Goal: Task Accomplishment & Management: Manage account settings

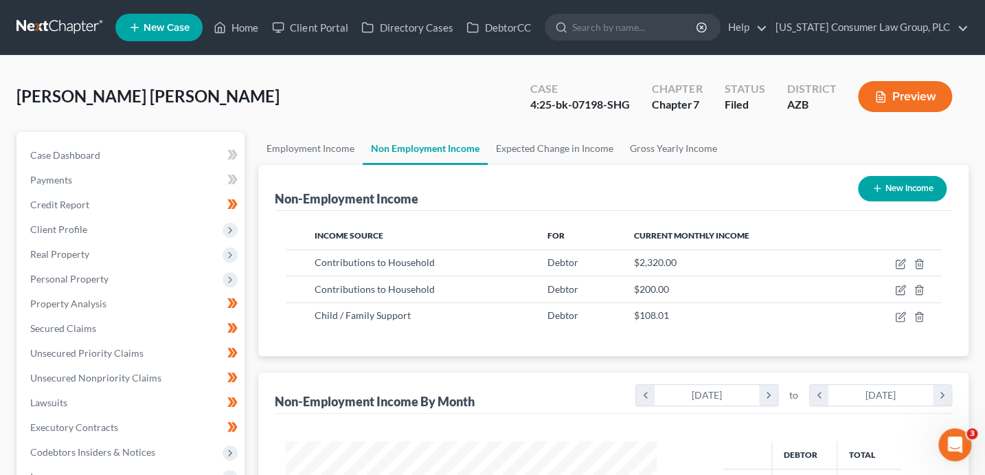
scroll to position [245, 398]
click at [244, 28] on link "Home" at bounding box center [236, 27] width 58 height 25
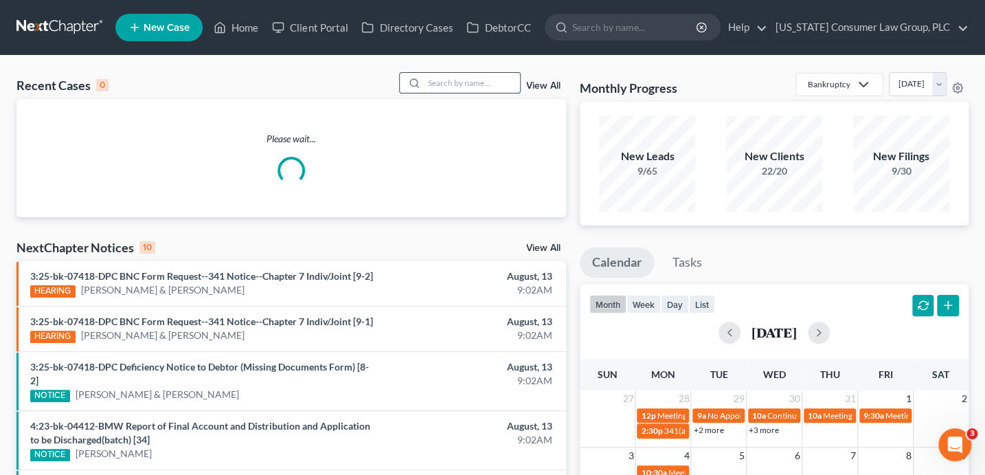
click at [466, 86] on input "search" at bounding box center [472, 83] width 96 height 20
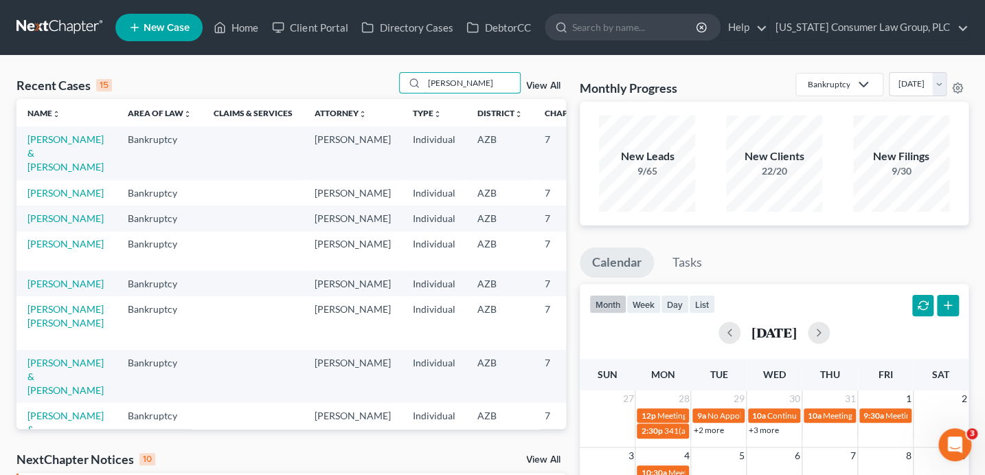
type input "[PERSON_NAME]"
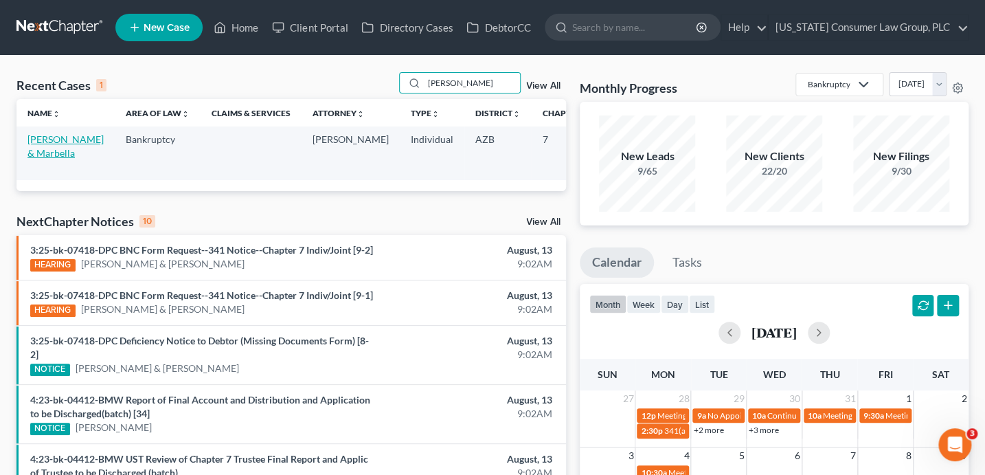
click at [52, 155] on link "[PERSON_NAME] & Marbella" at bounding box center [65, 145] width 76 height 25
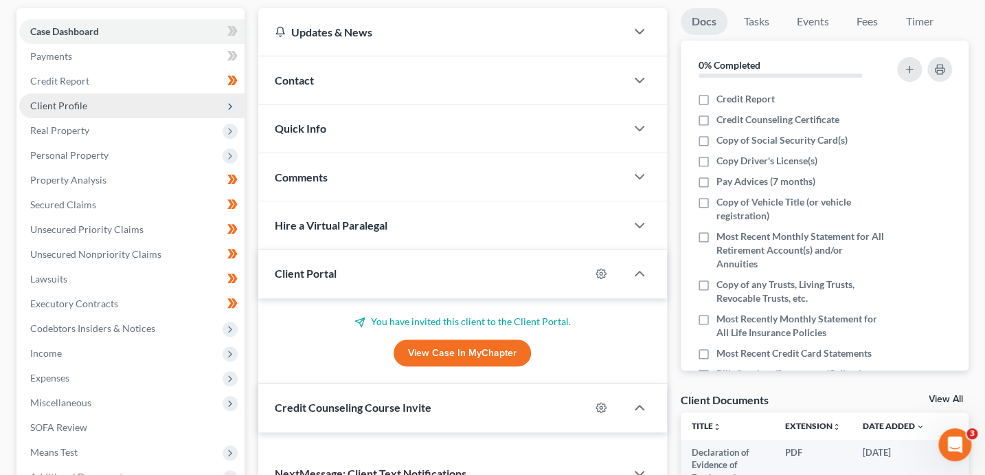
scroll to position [409, 0]
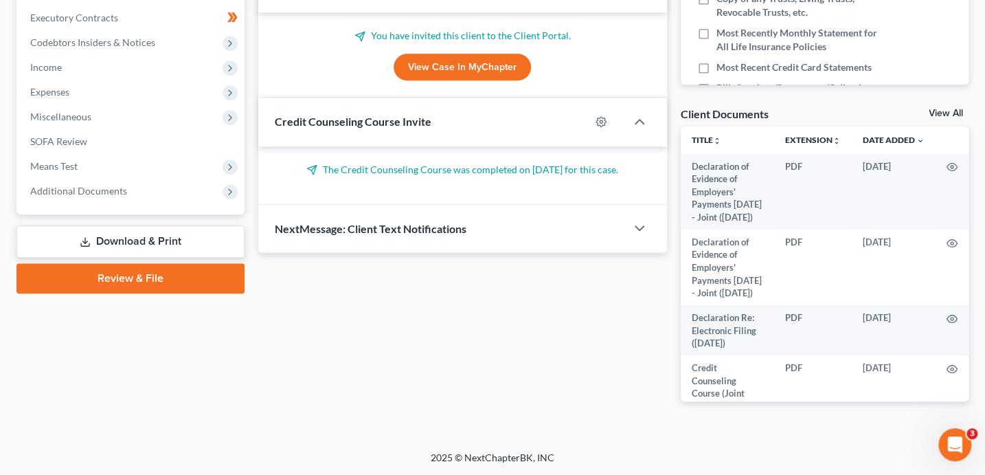
click at [144, 234] on link "Download & Print" at bounding box center [130, 241] width 228 height 32
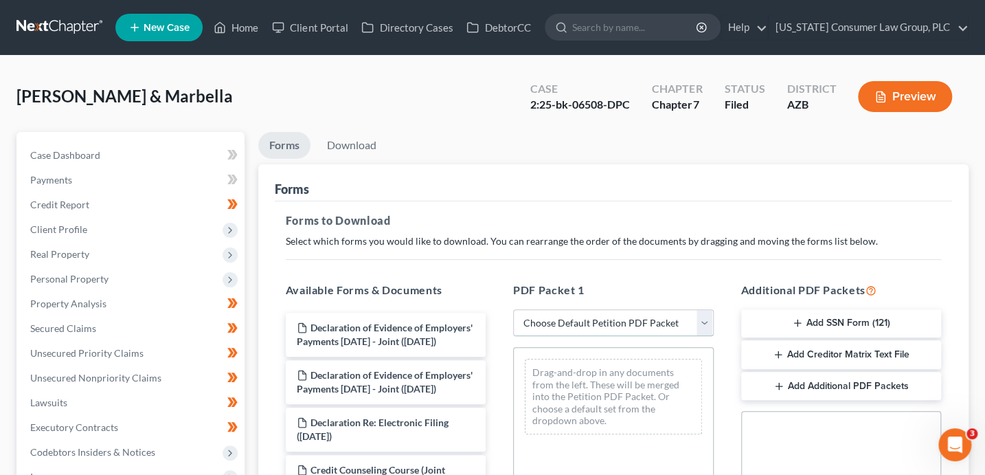
click at [543, 317] on select "Choose Default Petition PDF Packet Complete Bankruptcy Petition (all forms and …" at bounding box center [613, 322] width 201 height 27
select select "2"
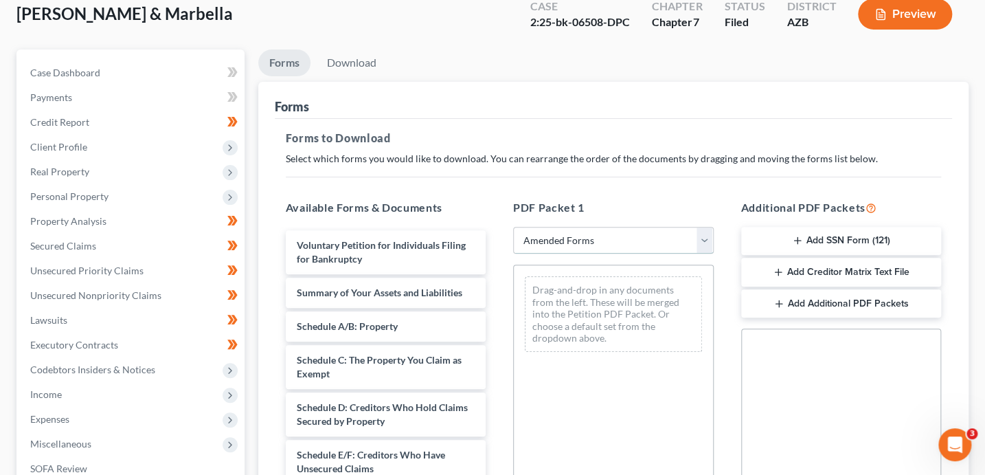
scroll to position [92, 0]
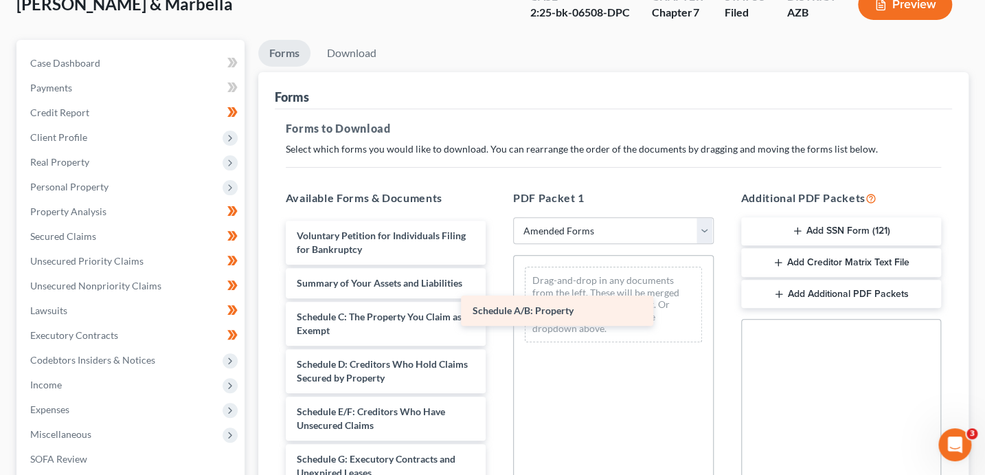
drag, startPoint x: 389, startPoint y: 314, endPoint x: 572, endPoint y: 306, distance: 182.9
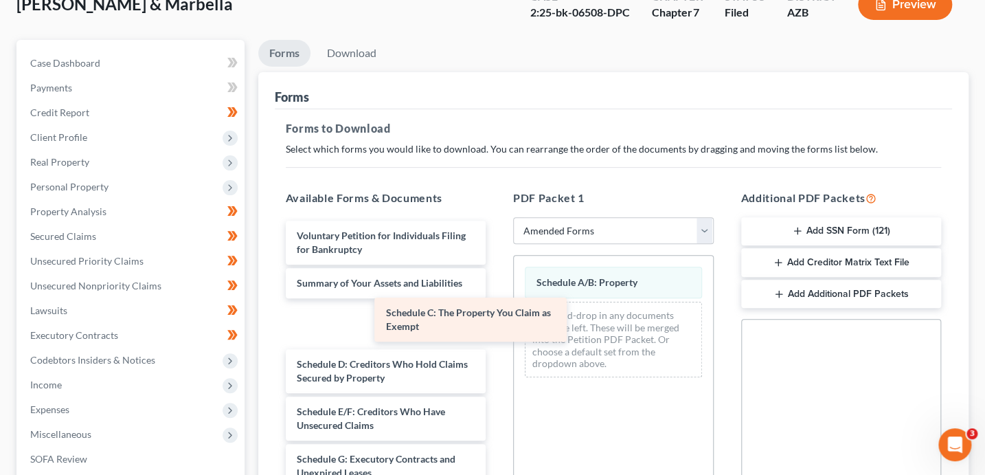
drag, startPoint x: 406, startPoint y: 321, endPoint x: 605, endPoint y: 328, distance: 199.3
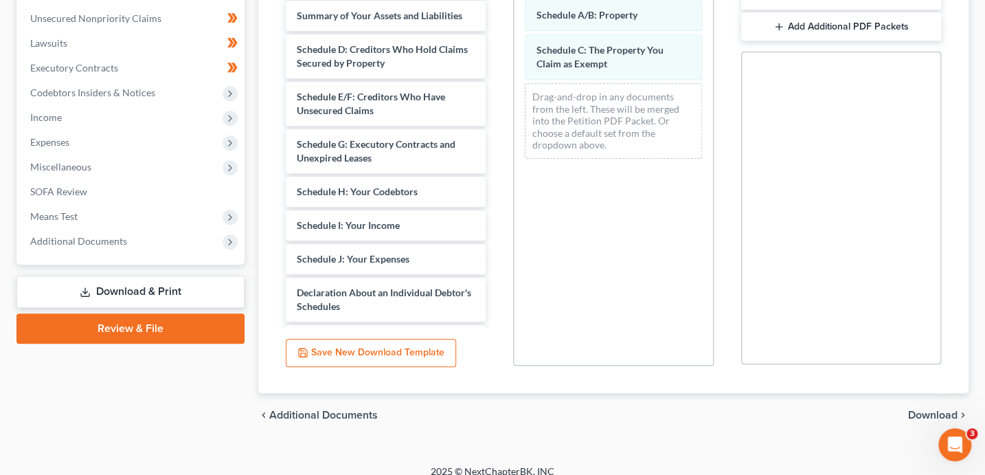
scroll to position [372, 0]
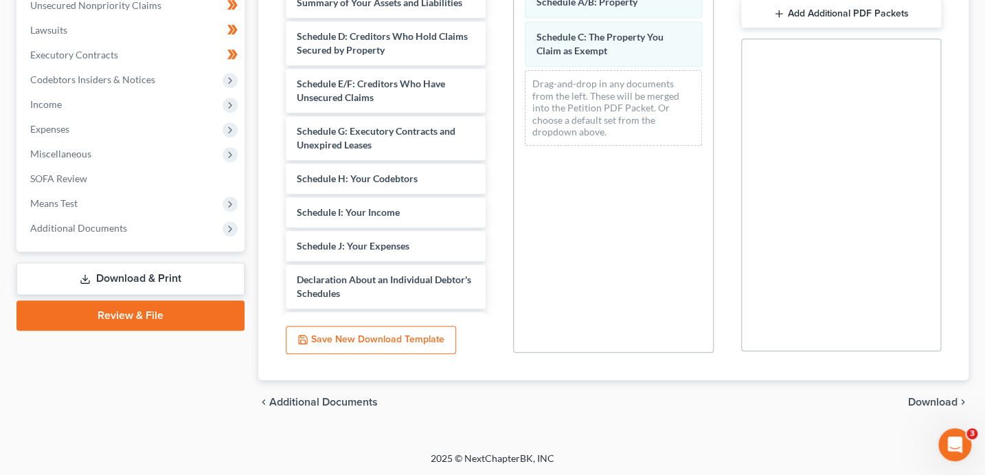
click at [921, 404] on span "Download" at bounding box center [932, 401] width 49 height 11
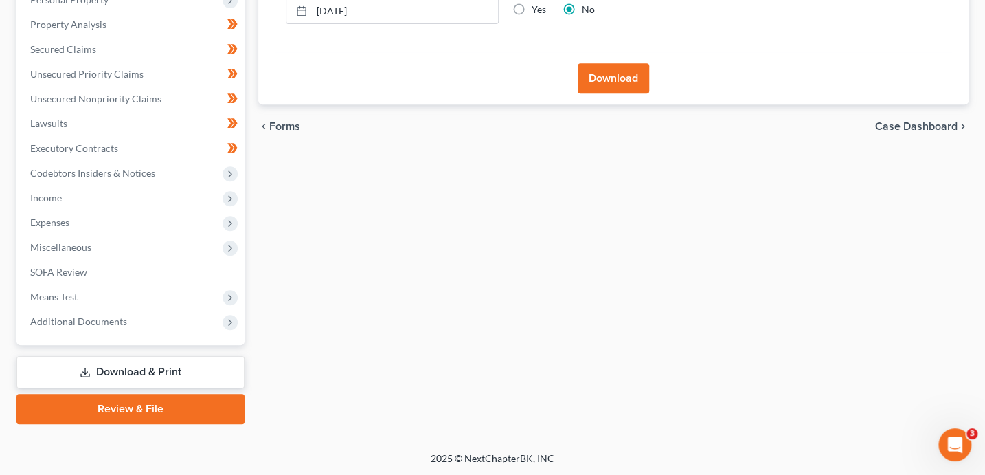
click at [615, 74] on button "Download" at bounding box center [613, 78] width 71 height 30
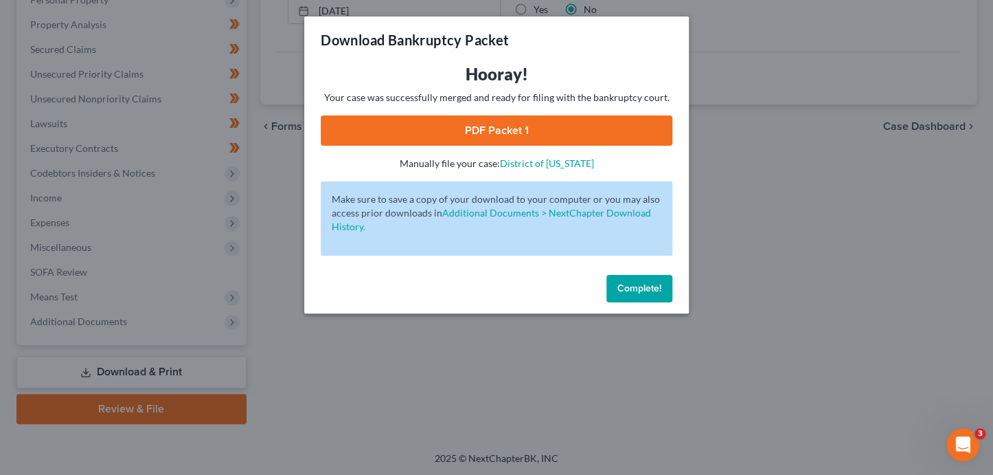
click at [543, 135] on link "PDF Packet 1" at bounding box center [497, 130] width 352 height 30
click at [655, 286] on span "Complete!" at bounding box center [640, 288] width 44 height 12
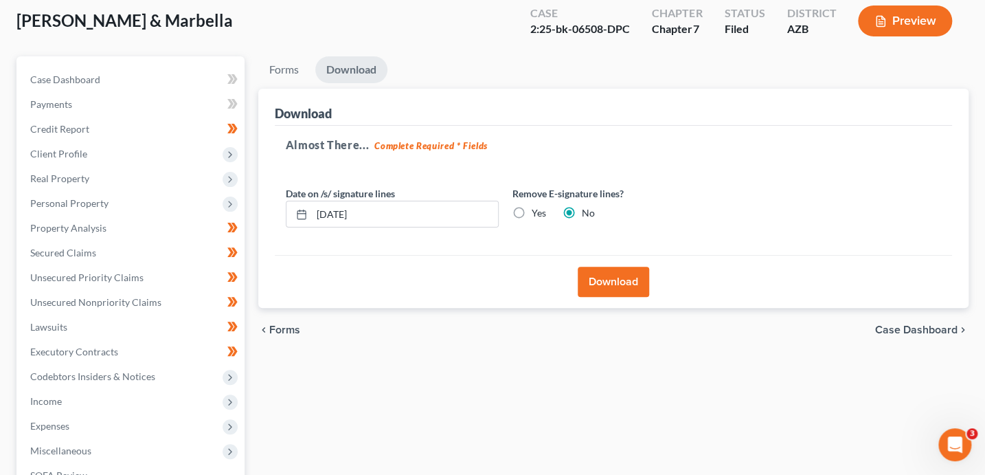
scroll to position [0, 0]
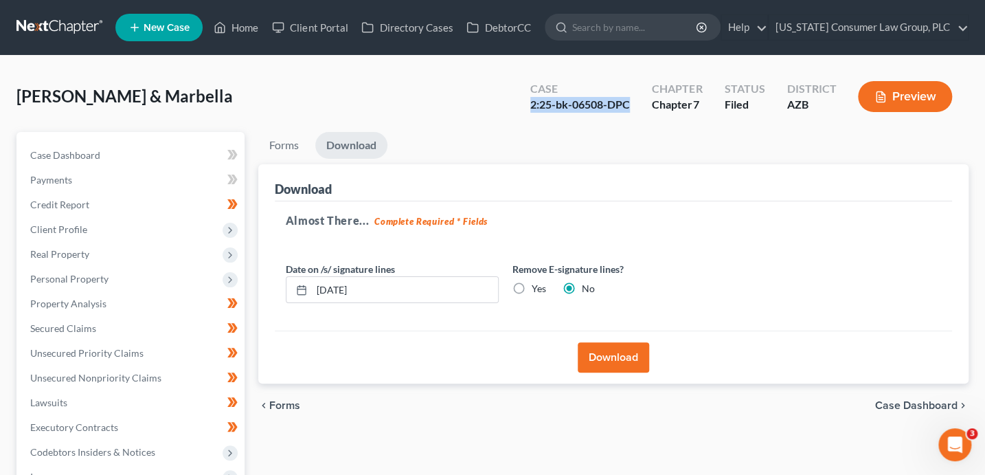
drag, startPoint x: 632, startPoint y: 99, endPoint x: 532, endPoint y: 104, distance: 99.8
click at [532, 104] on div "Case 2:25-bk-06508-DPC" at bounding box center [580, 98] width 122 height 41
copy div "2:25-bk-06508-DPC"
click at [247, 33] on link "Home" at bounding box center [236, 27] width 58 height 25
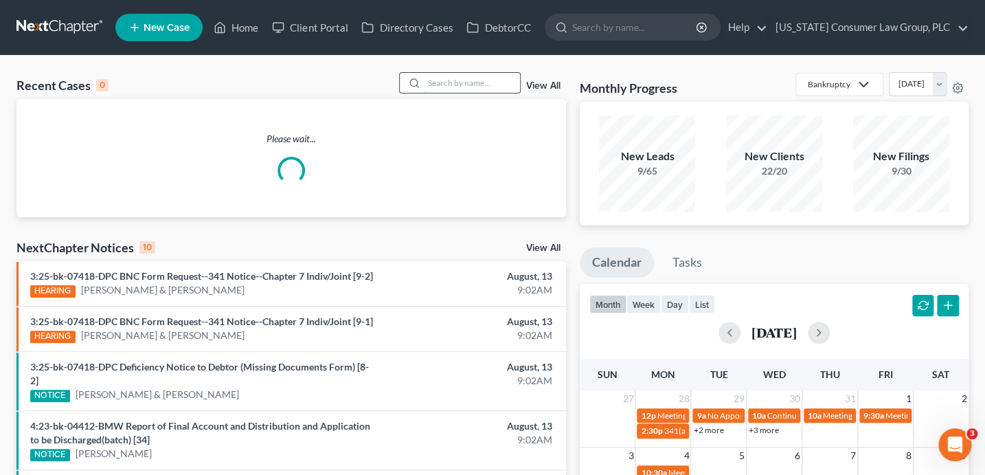
click at [471, 85] on input "search" at bounding box center [472, 83] width 96 height 20
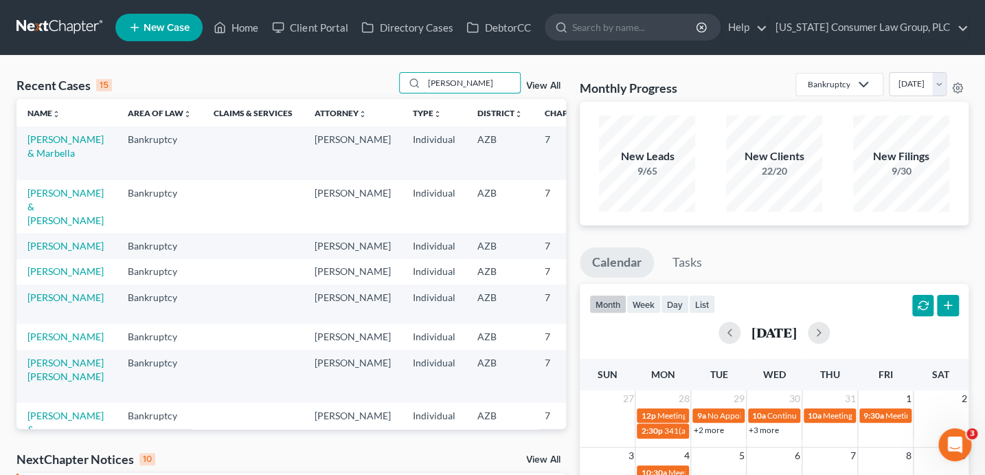
type input "[PERSON_NAME]"
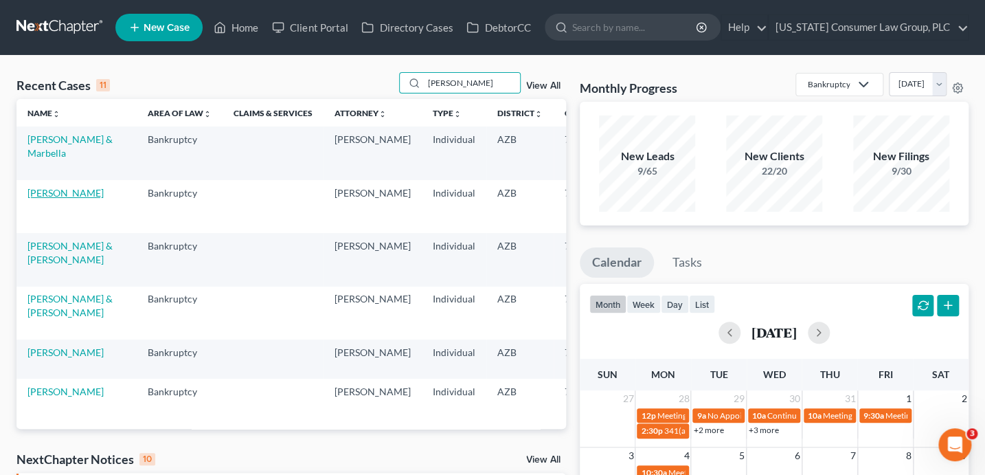
click at [54, 199] on link "[PERSON_NAME]" at bounding box center [65, 193] width 76 height 12
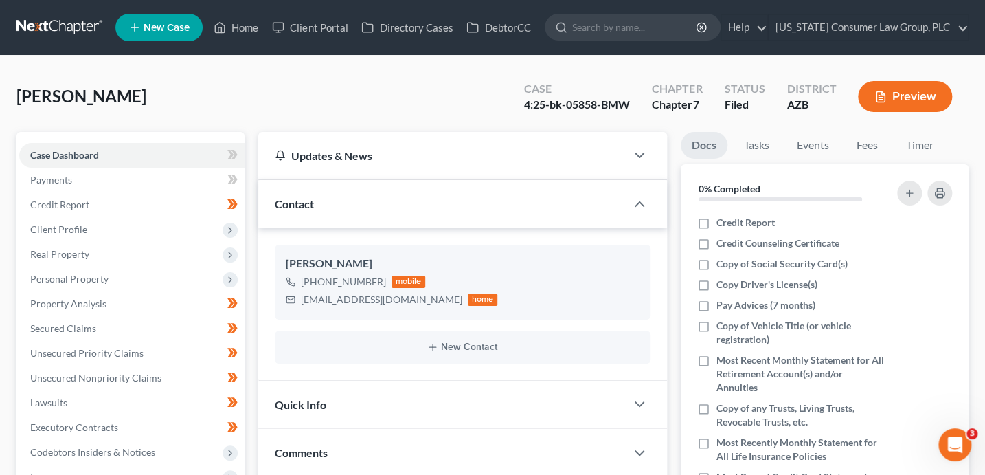
scroll to position [409, 0]
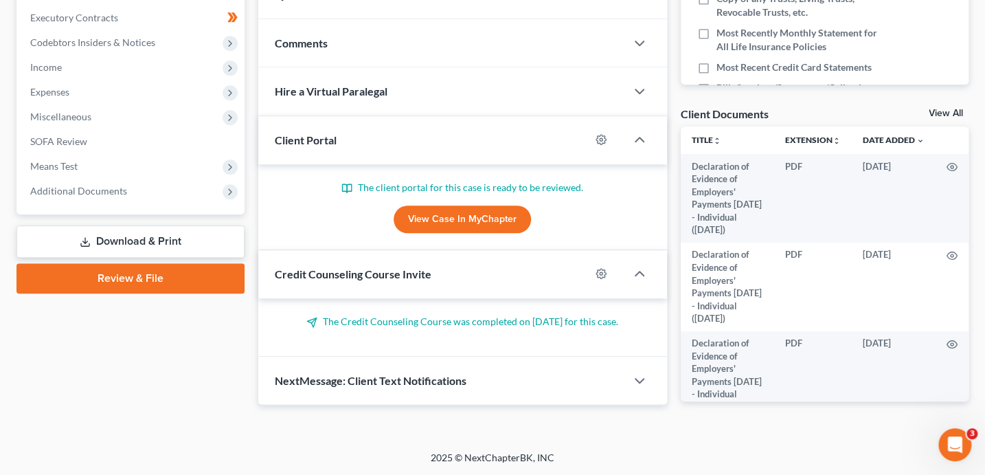
click at [126, 235] on link "Download & Print" at bounding box center [130, 241] width 228 height 32
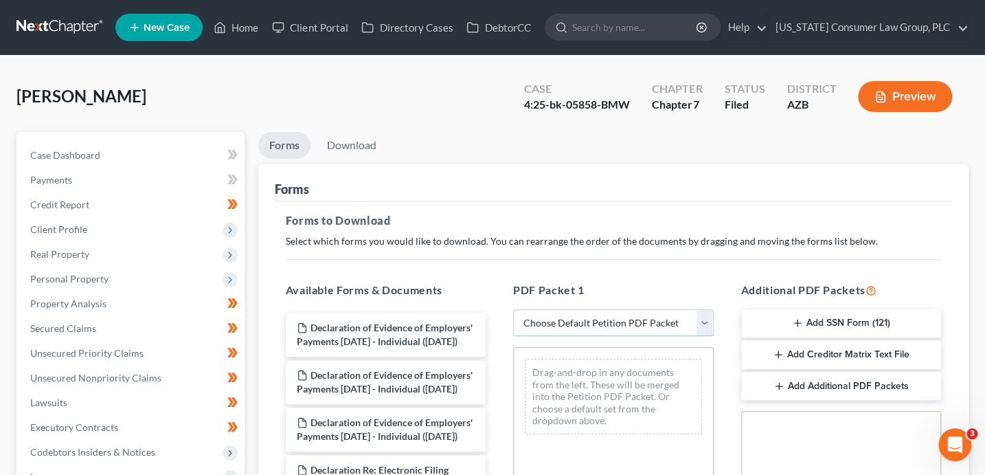
click at [595, 329] on select "Choose Default Petition PDF Packet Complete Bankruptcy Petition (all forms and …" at bounding box center [613, 322] width 201 height 27
select select "2"
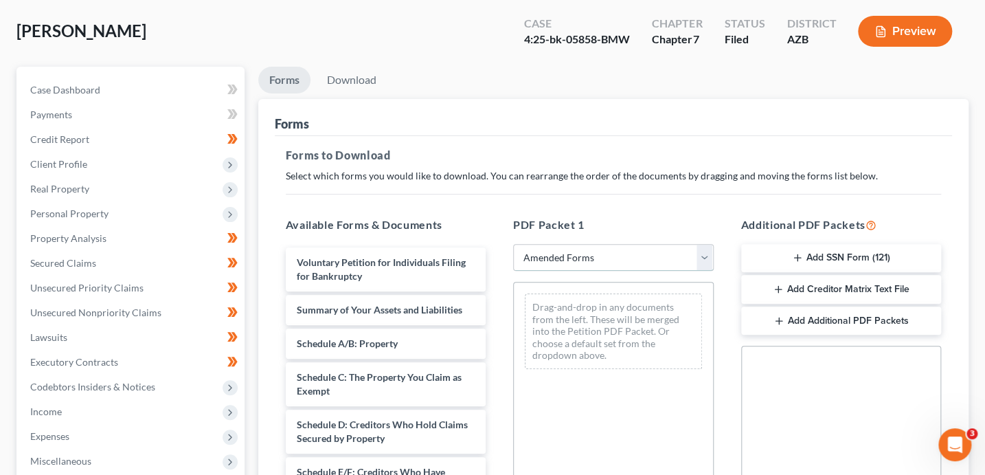
scroll to position [120, 0]
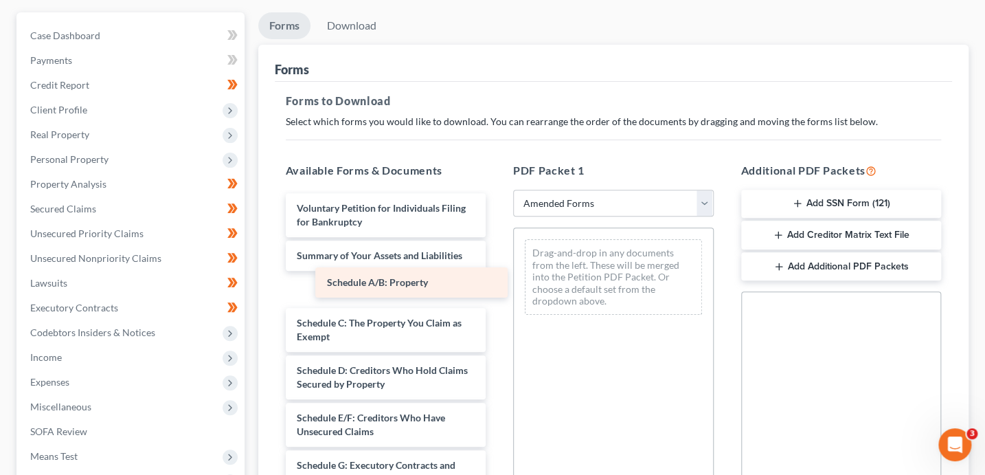
drag, startPoint x: 398, startPoint y: 291, endPoint x: 567, endPoint y: 262, distance: 172.0
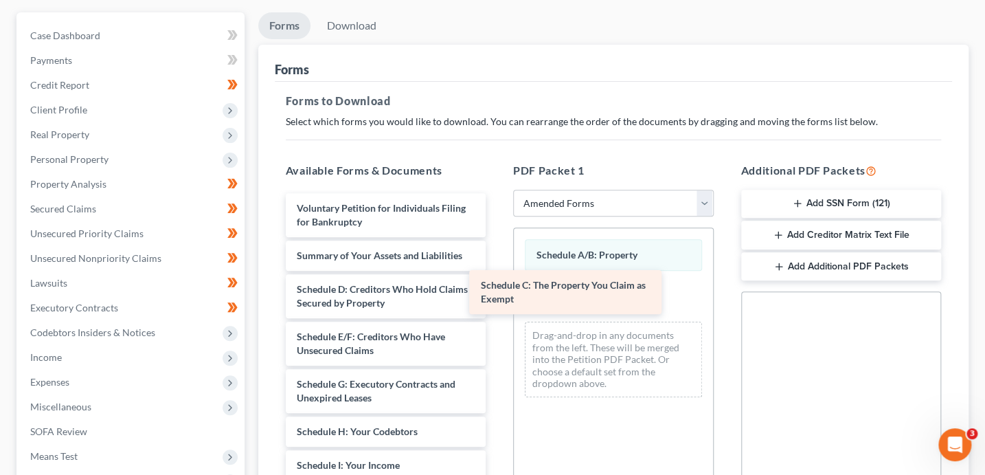
drag, startPoint x: 376, startPoint y: 289, endPoint x: 593, endPoint y: 288, distance: 217.8
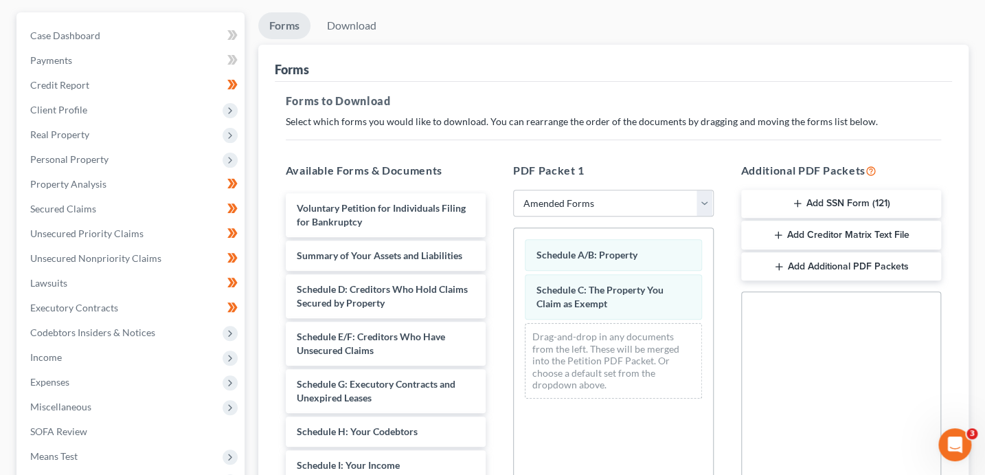
scroll to position [372, 0]
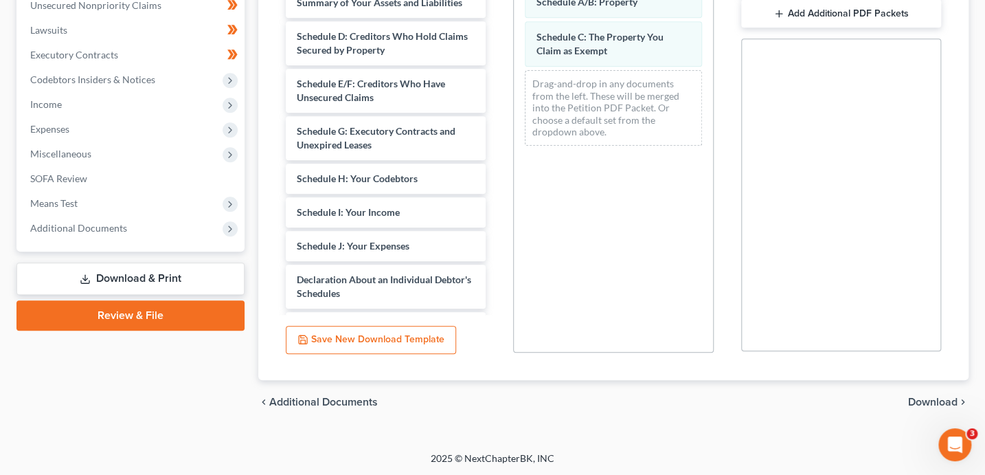
click at [930, 396] on span "Download" at bounding box center [932, 401] width 49 height 11
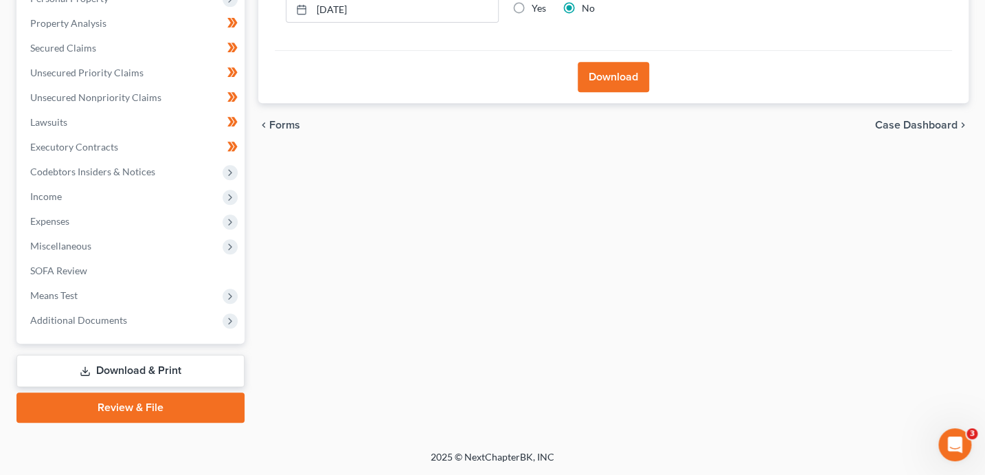
scroll to position [279, 0]
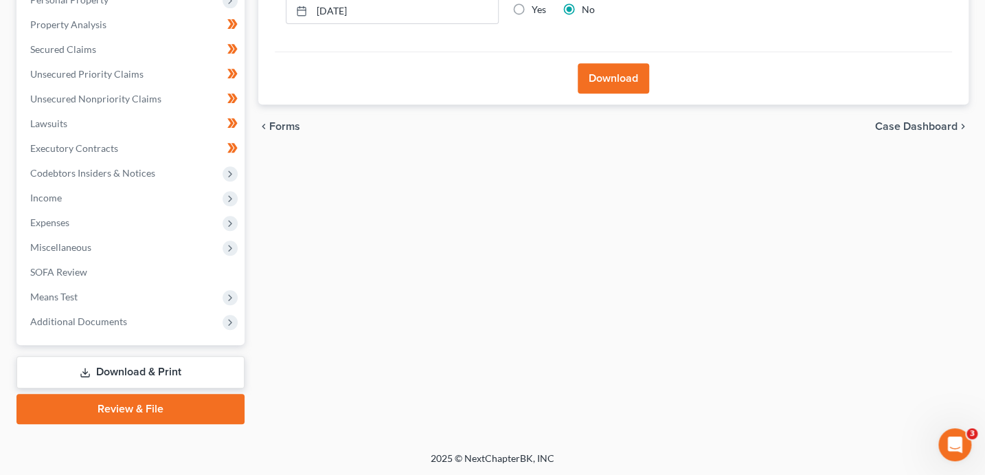
click at [617, 80] on button "Download" at bounding box center [613, 78] width 71 height 30
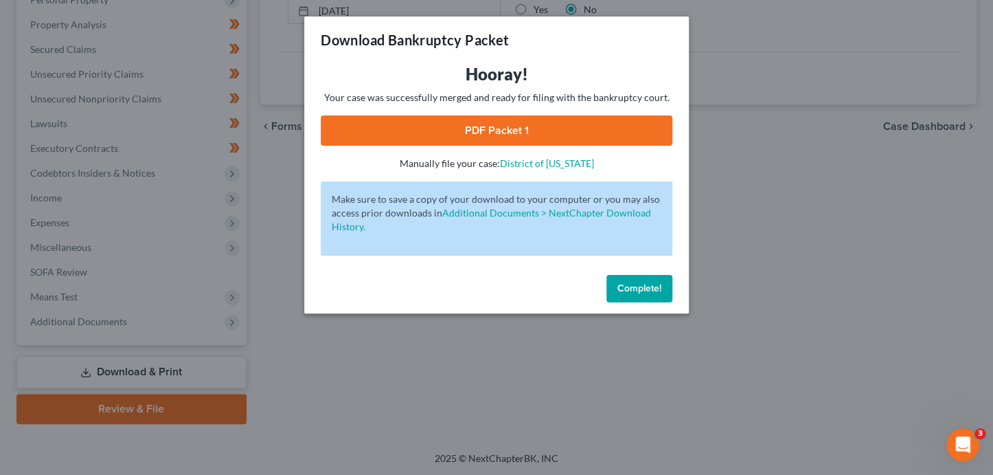
click at [403, 130] on link "PDF Packet 1" at bounding box center [497, 130] width 352 height 30
click at [679, 284] on div "Complete!" at bounding box center [496, 291] width 385 height 44
click at [643, 290] on span "Complete!" at bounding box center [640, 288] width 44 height 12
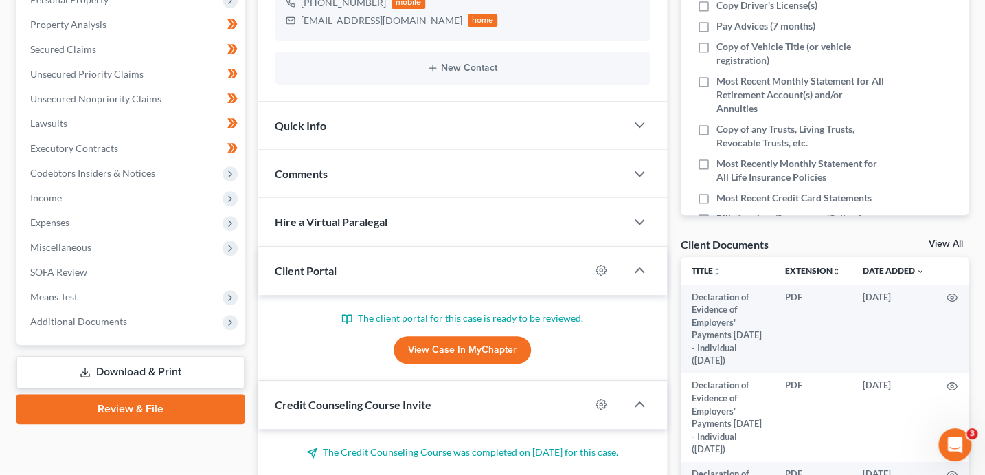
click at [151, 373] on link "Download & Print" at bounding box center [130, 372] width 228 height 32
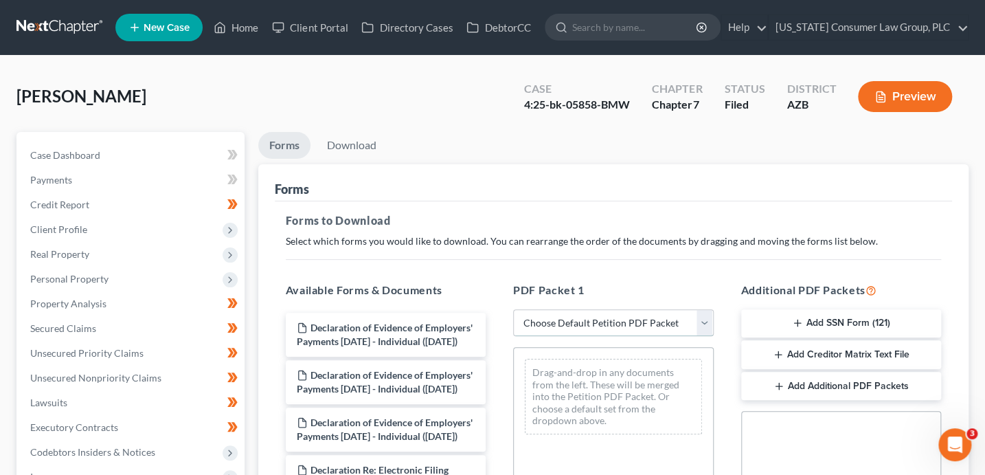
click at [611, 324] on select "Choose Default Petition PDF Packet Complete Bankruptcy Petition (all forms and …" at bounding box center [613, 322] width 201 height 27
select select "2"
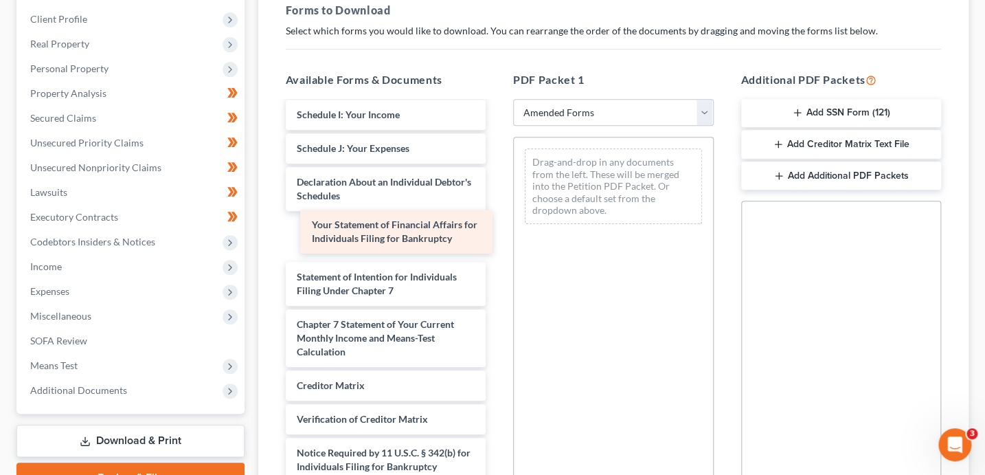
scroll to position [335, 0]
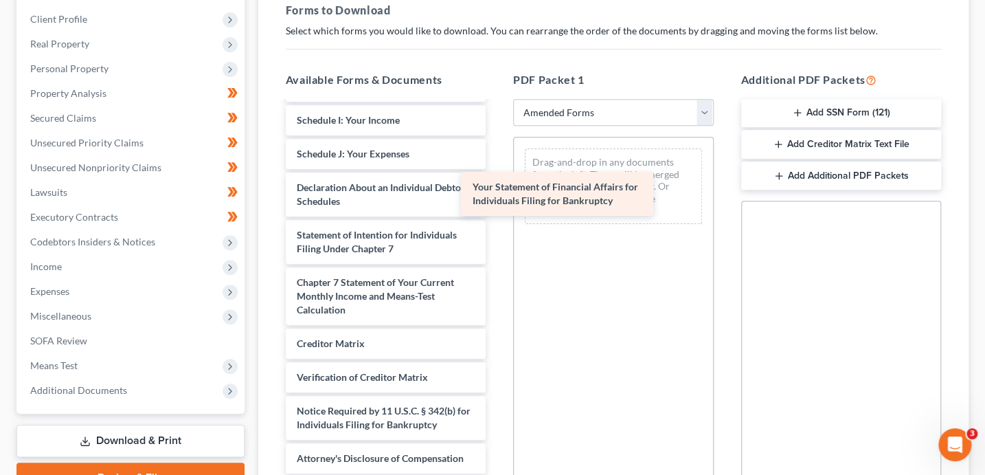
drag, startPoint x: 422, startPoint y: 236, endPoint x: 608, endPoint y: 193, distance: 190.5
click at [497, 195] on div "Your Statement of Financial Affairs for Individuals Filing for Bankruptcy Volun…" at bounding box center [386, 120] width 223 height 706
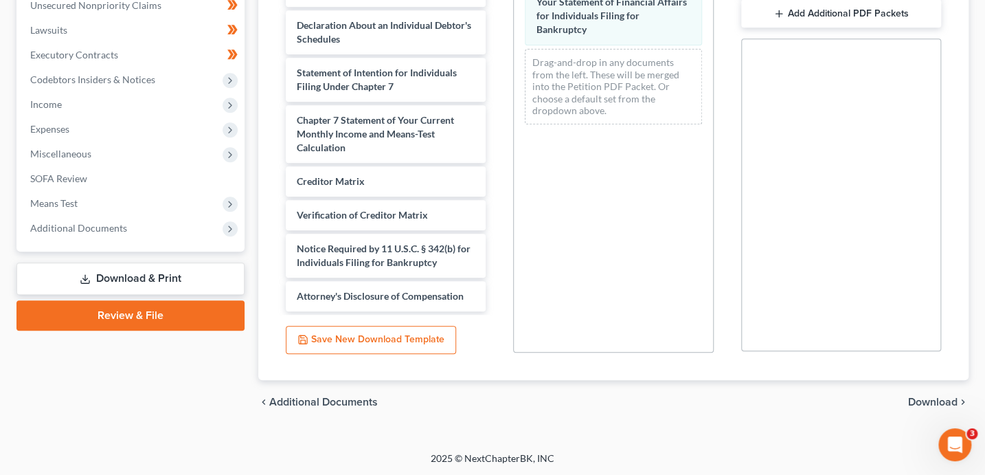
click at [928, 403] on span "Download" at bounding box center [932, 401] width 49 height 11
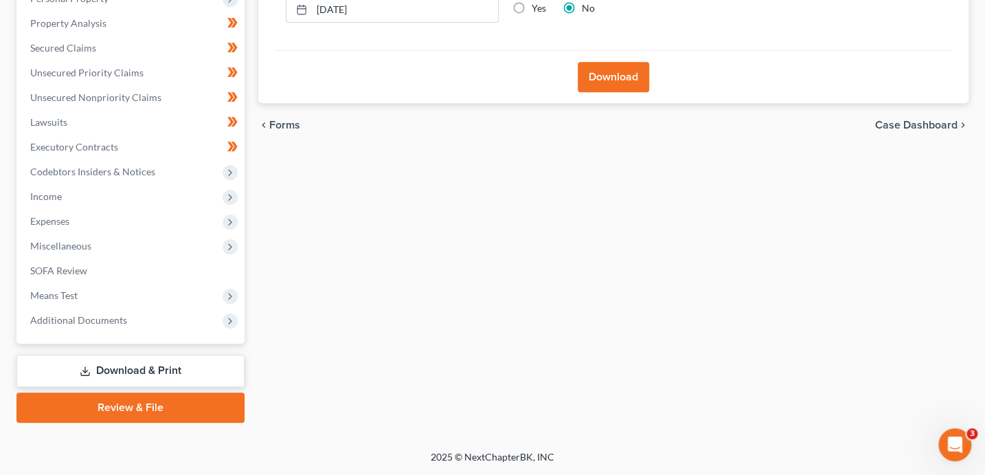
scroll to position [279, 0]
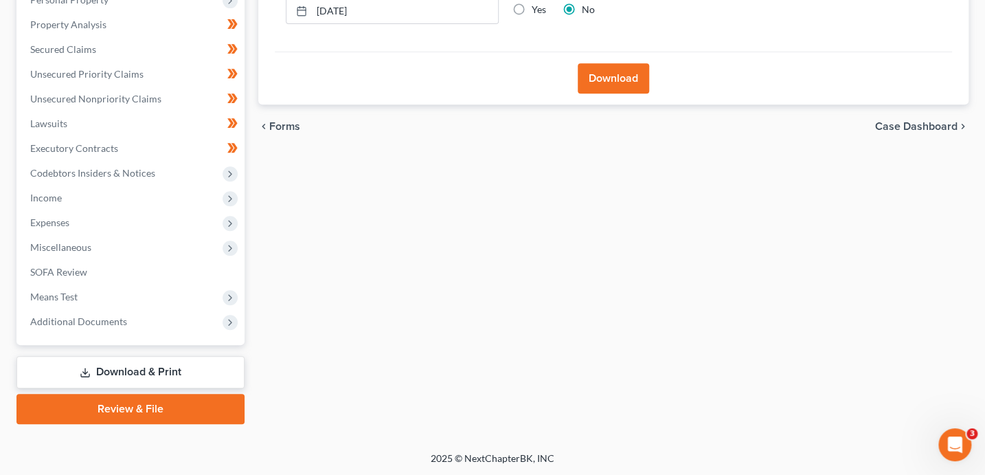
click at [612, 83] on button "Download" at bounding box center [613, 78] width 71 height 30
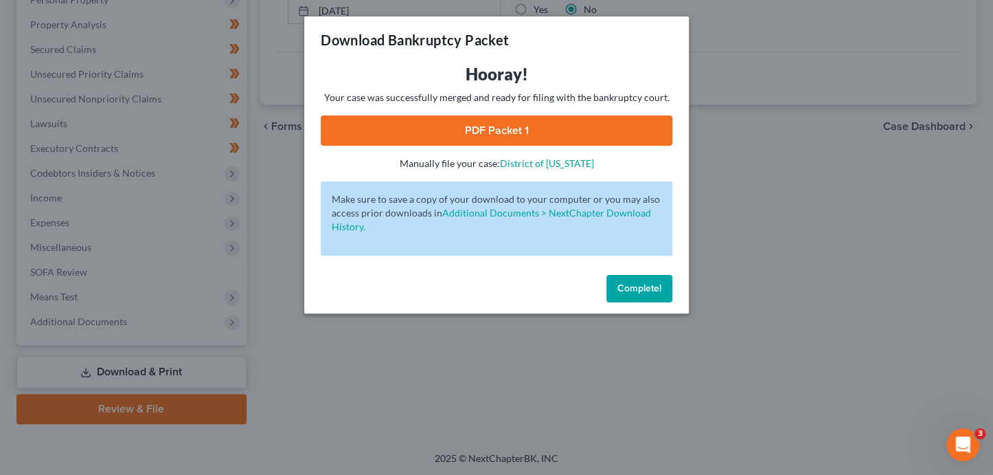
click at [581, 122] on link "PDF Packet 1" at bounding box center [497, 130] width 352 height 30
click at [652, 293] on span "Complete!" at bounding box center [640, 288] width 44 height 12
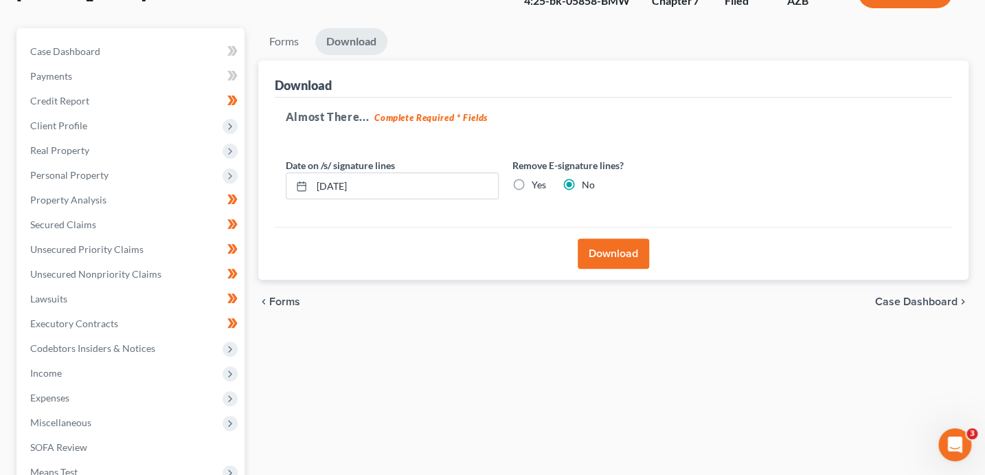
scroll to position [0, 0]
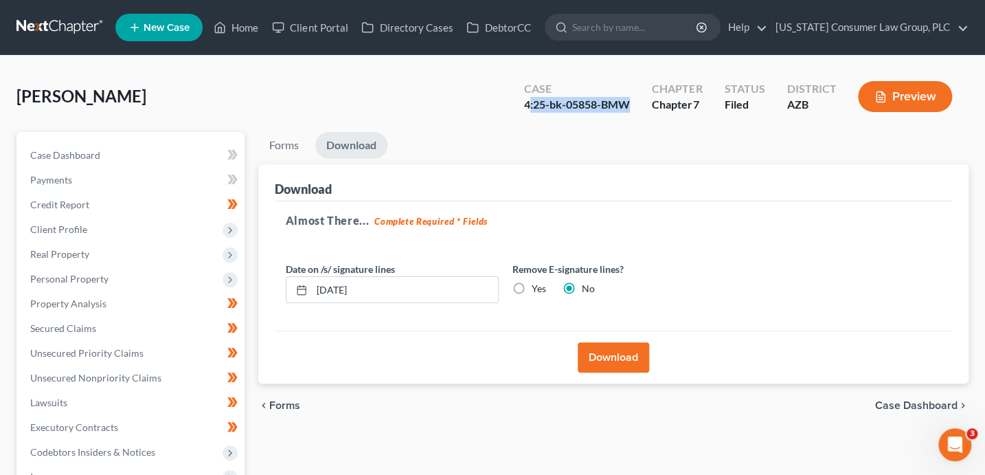
drag, startPoint x: 634, startPoint y: 106, endPoint x: 528, endPoint y: 105, distance: 105.8
click at [528, 105] on div "Case 4:25-bk-05858-BMW" at bounding box center [577, 98] width 128 height 41
click at [562, 117] on div "Case 4:25-bk-05858-BMW Chapter Chapter 7 Status Filed District [GEOGRAPHIC_DATA…" at bounding box center [738, 96] width 461 height 49
drag, startPoint x: 618, startPoint y: 104, endPoint x: 525, endPoint y: 108, distance: 92.1
click at [525, 108] on div "Case 4:25-bk-05858-BMW" at bounding box center [577, 98] width 128 height 41
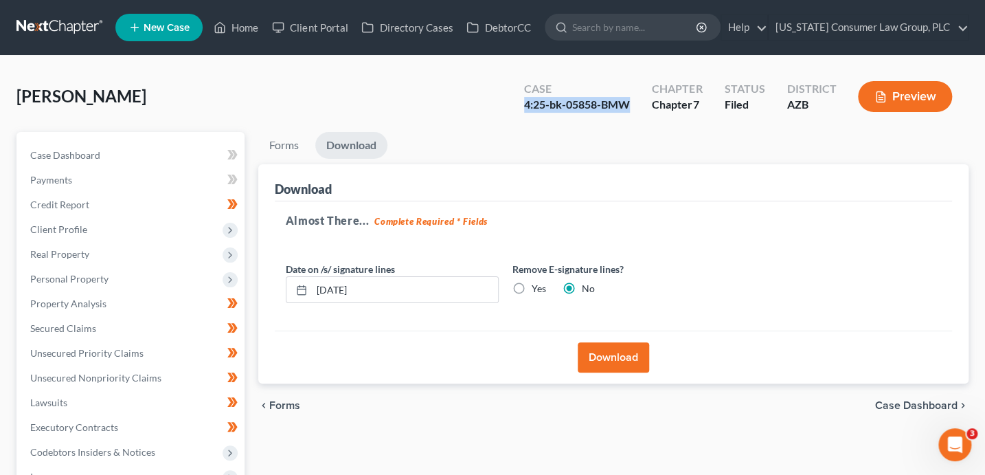
copy div "4:25-bk-05858-BMW"
click at [512, 29] on link "DebtorCC" at bounding box center [499, 27] width 78 height 25
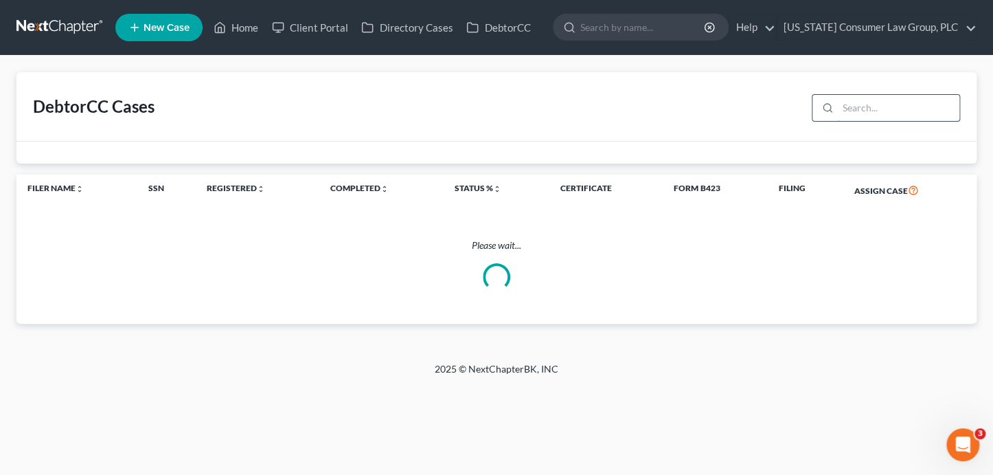
click at [863, 112] on input "search" at bounding box center [899, 108] width 122 height 26
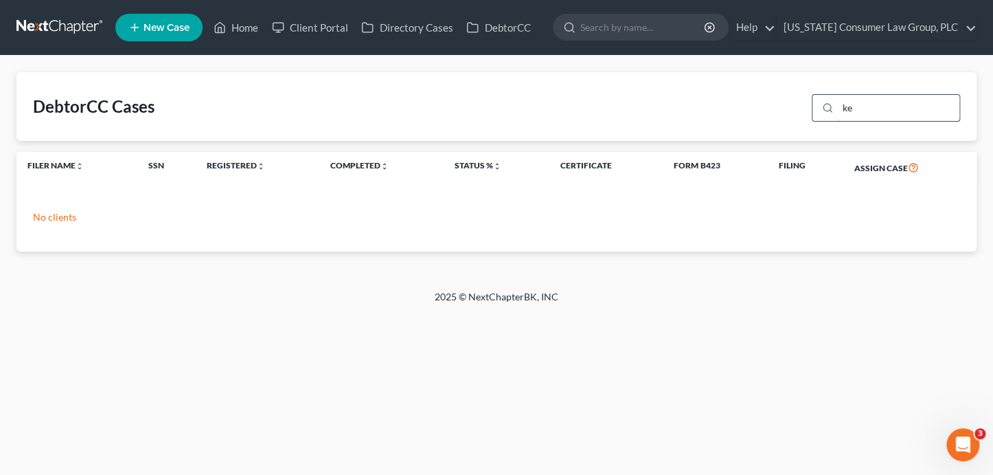
type input "k"
type input "eagar"
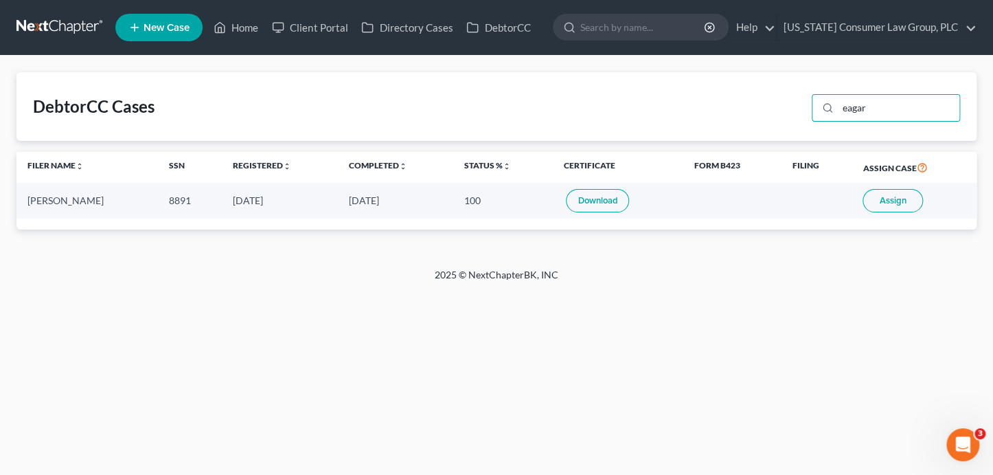
click at [885, 194] on button "Assign" at bounding box center [893, 200] width 60 height 23
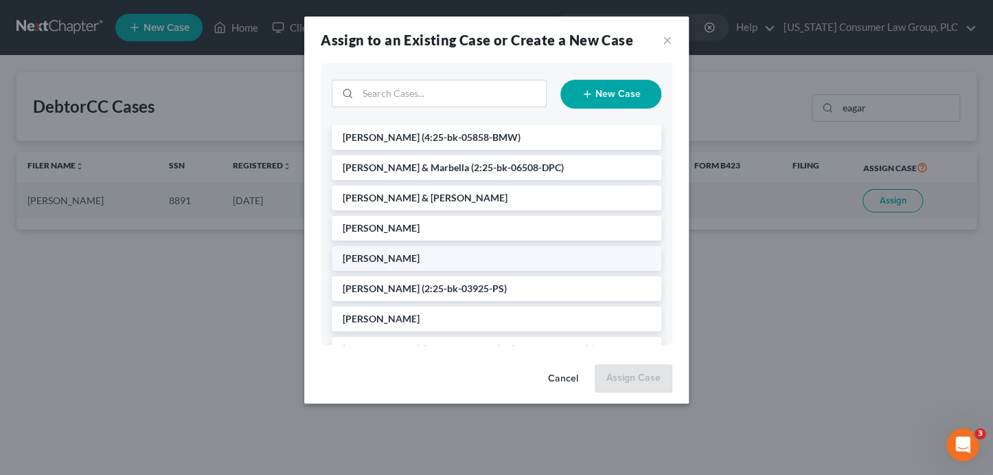
click at [405, 262] on span "[PERSON_NAME]" at bounding box center [381, 258] width 77 height 12
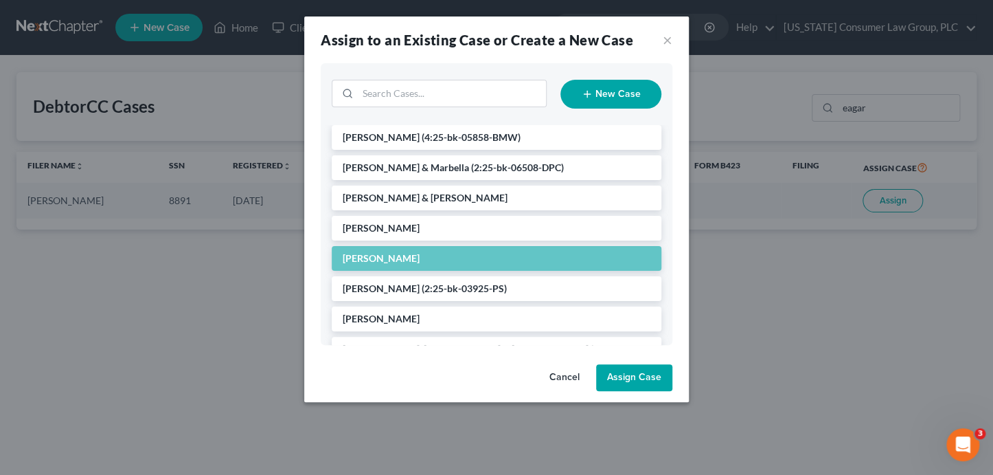
click at [621, 381] on button "Assign Case" at bounding box center [634, 377] width 76 height 27
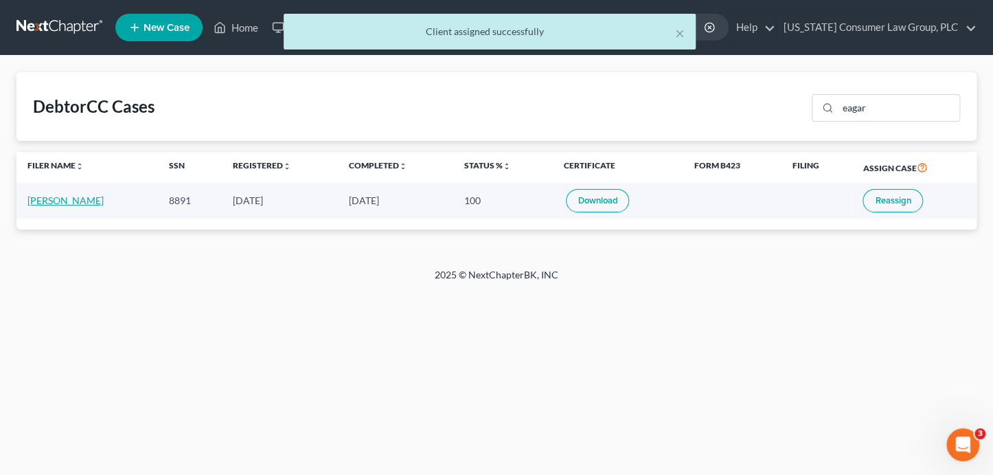
drag, startPoint x: 56, startPoint y: 197, endPoint x: 47, endPoint y: 205, distance: 11.7
click at [56, 197] on link "[PERSON_NAME]" at bounding box center [65, 200] width 76 height 12
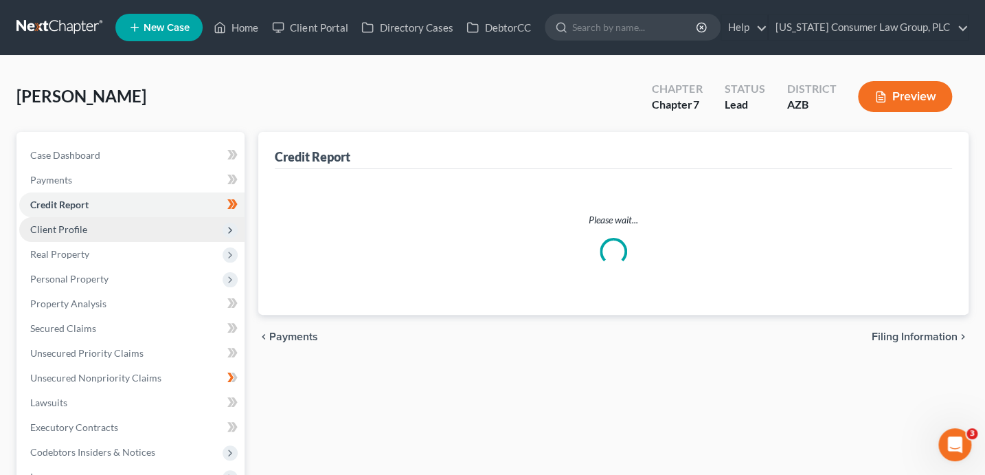
click at [135, 234] on span "Client Profile" at bounding box center [131, 229] width 225 height 25
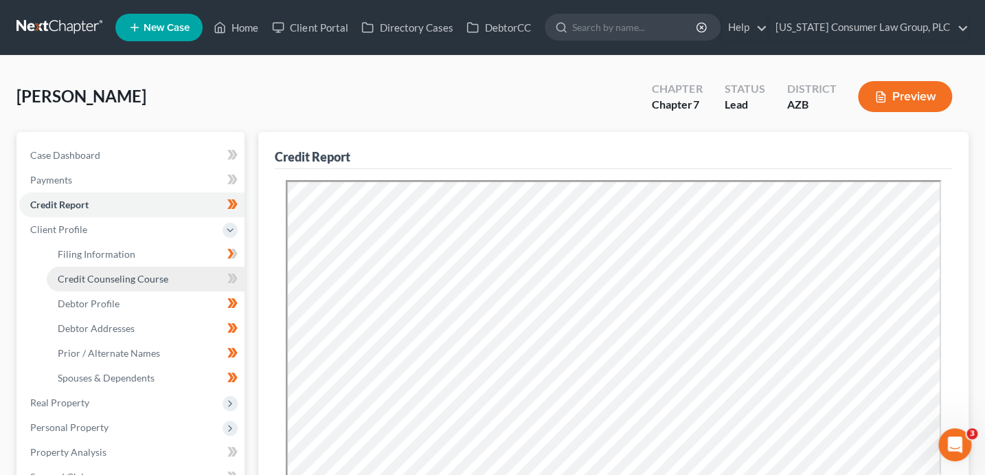
click at [150, 286] on link "Credit Counseling Course" at bounding box center [146, 279] width 198 height 25
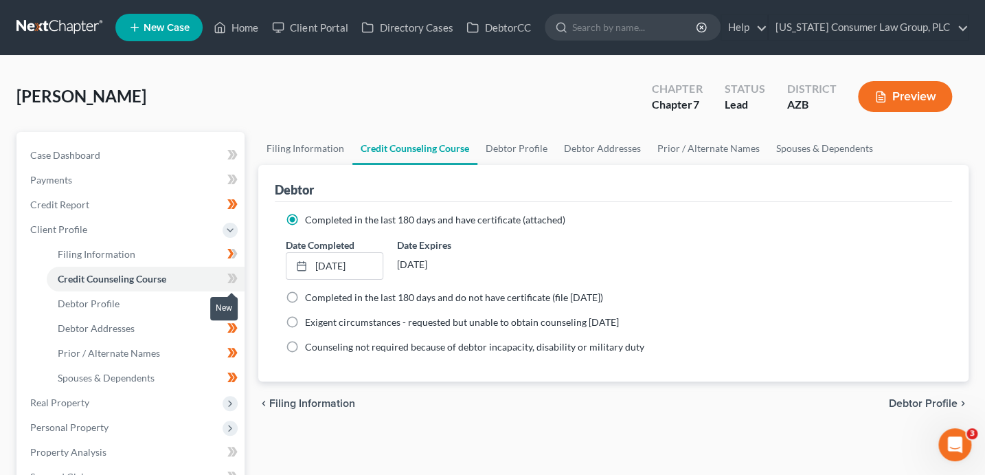
click at [230, 282] on icon at bounding box center [232, 278] width 10 height 17
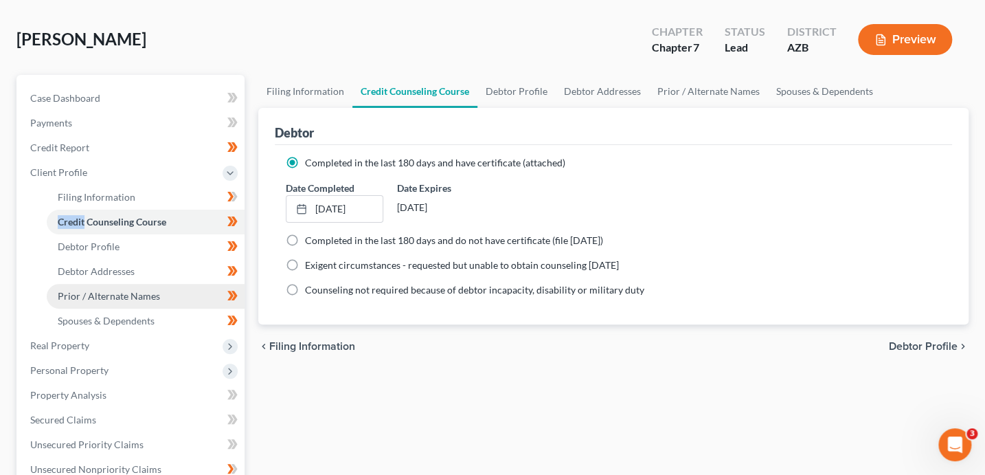
scroll to position [427, 0]
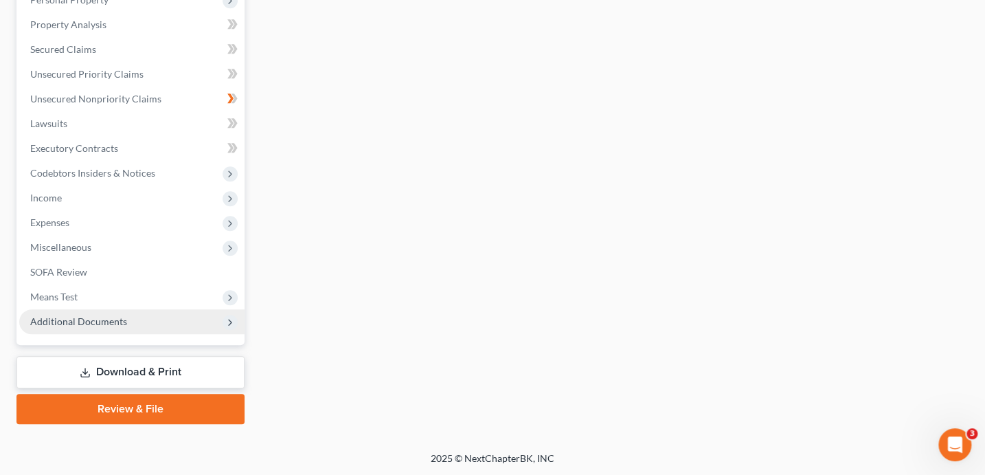
drag, startPoint x: 117, startPoint y: 324, endPoint x: 122, endPoint y: 341, distance: 17.8
click at [117, 324] on span "Additional Documents" at bounding box center [78, 321] width 97 height 12
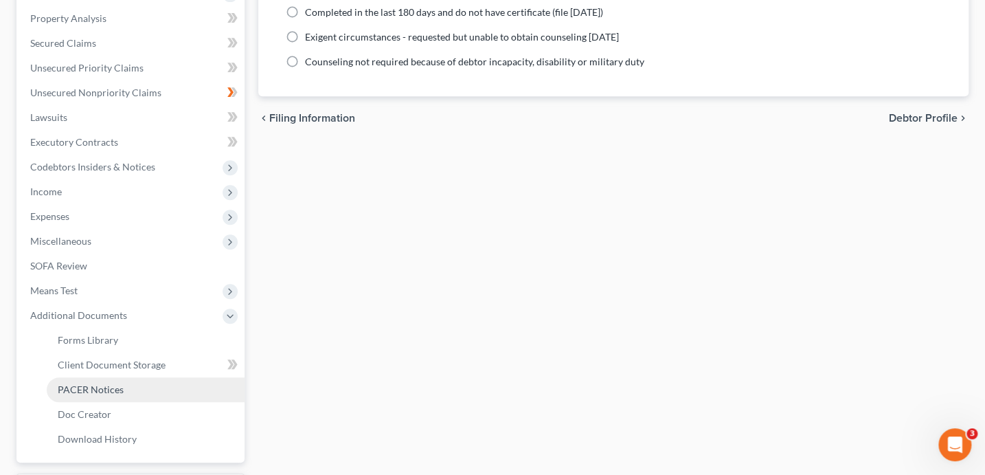
scroll to position [279, 0]
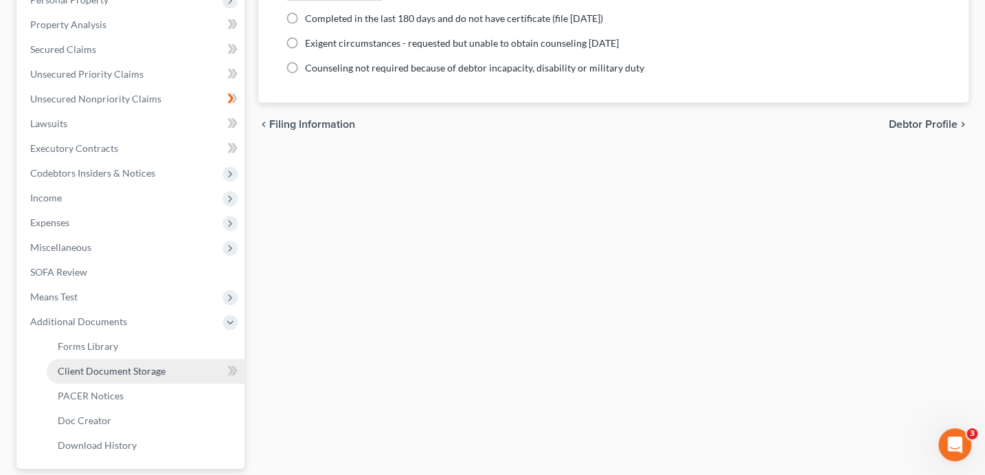
click at [139, 376] on link "Client Document Storage" at bounding box center [146, 371] width 198 height 25
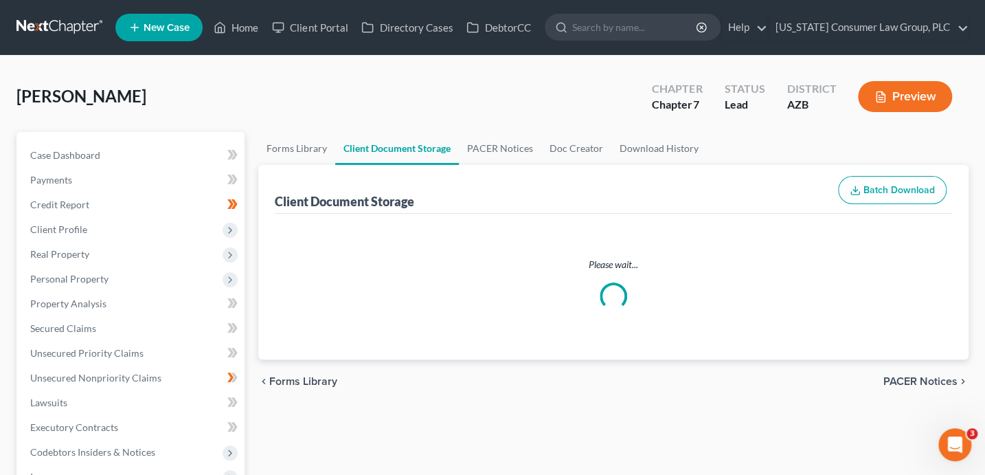
select select "14"
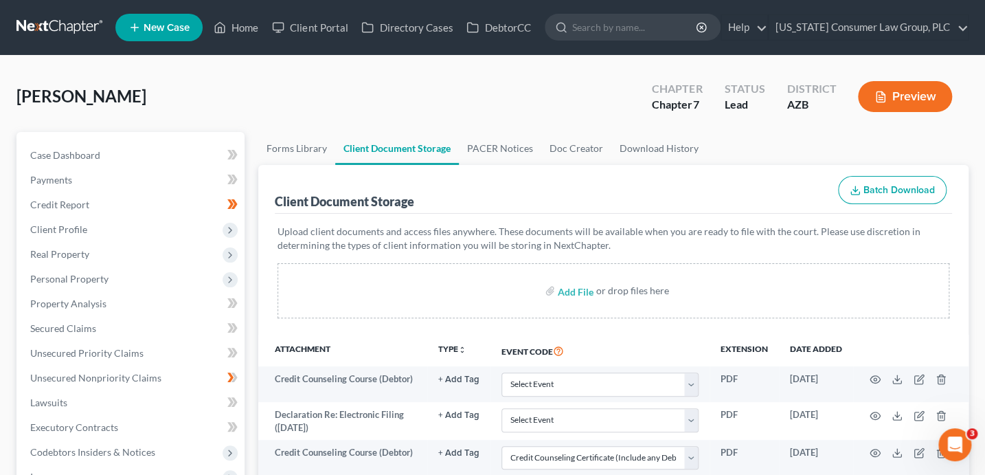
scroll to position [91, 0]
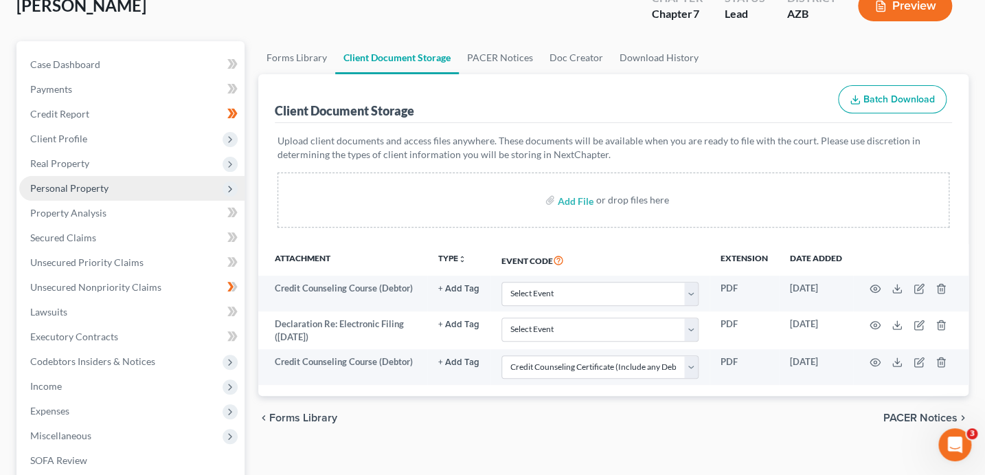
click at [77, 188] on span "Personal Property" at bounding box center [69, 188] width 78 height 12
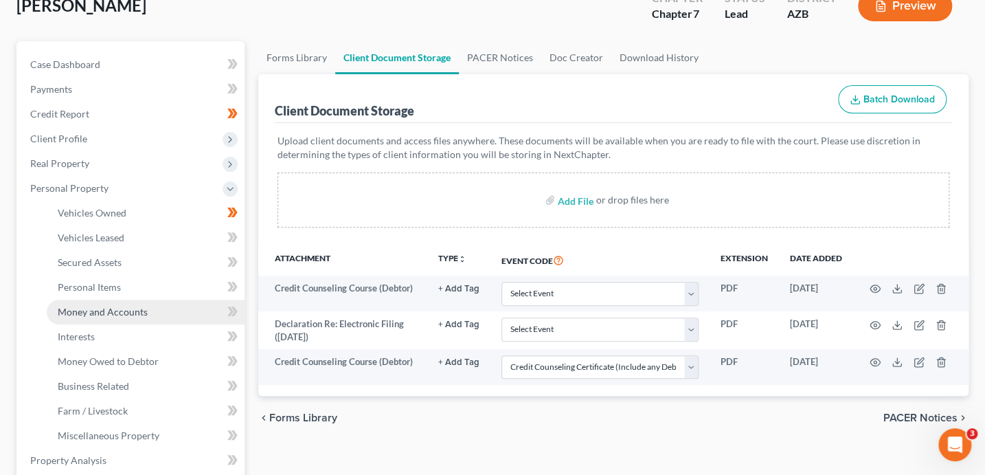
click at [154, 309] on link "Money and Accounts" at bounding box center [146, 311] width 198 height 25
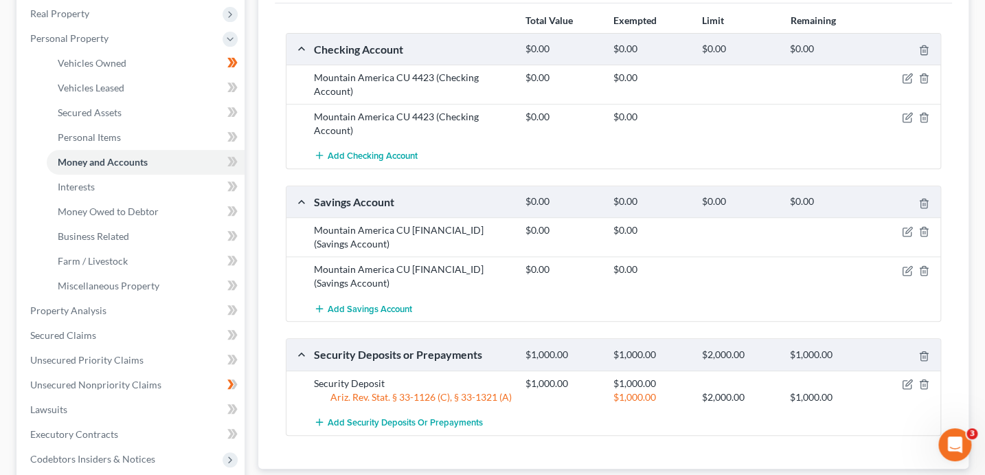
scroll to position [242, 0]
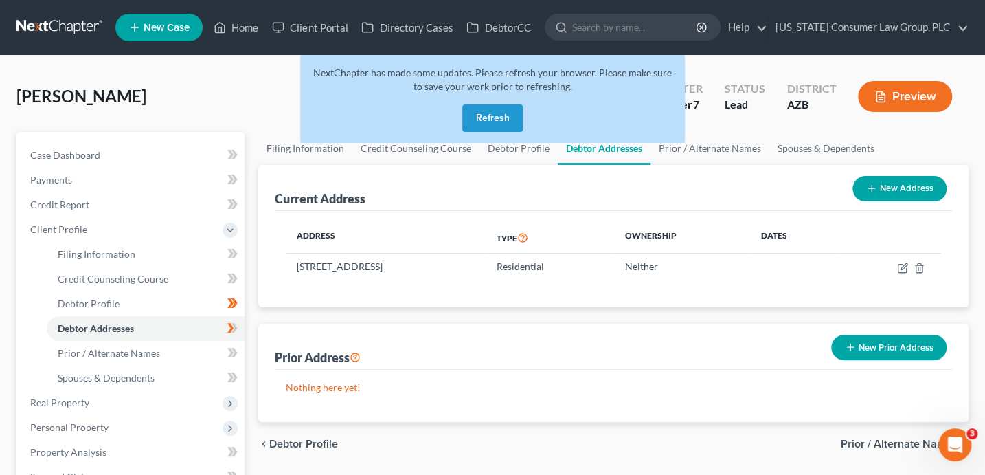
click at [476, 118] on button "Refresh" at bounding box center [492, 117] width 60 height 27
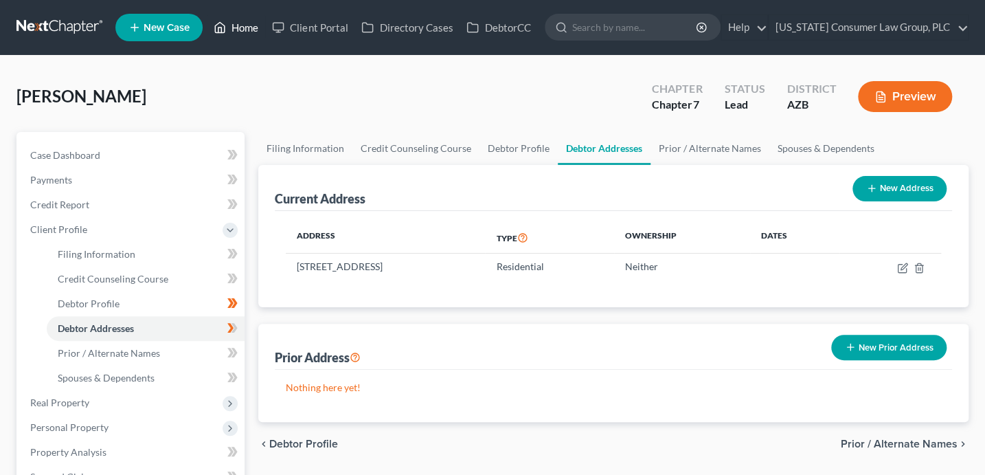
click at [238, 28] on link "Home" at bounding box center [236, 27] width 58 height 25
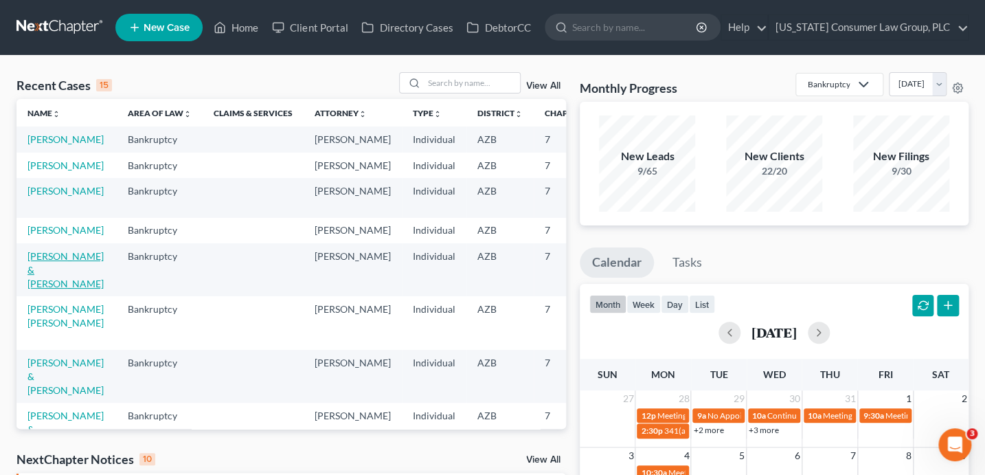
click at [44, 289] on link "[PERSON_NAME] & [PERSON_NAME]" at bounding box center [65, 269] width 76 height 39
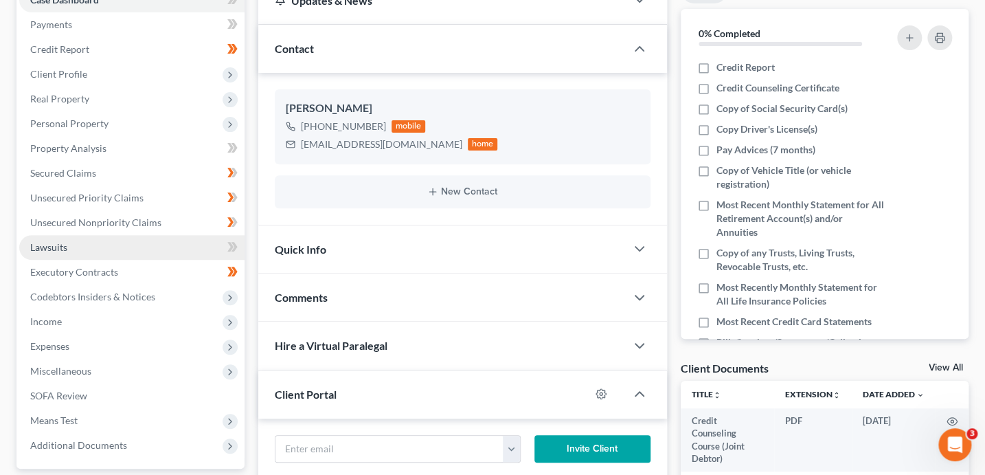
scroll to position [259, 0]
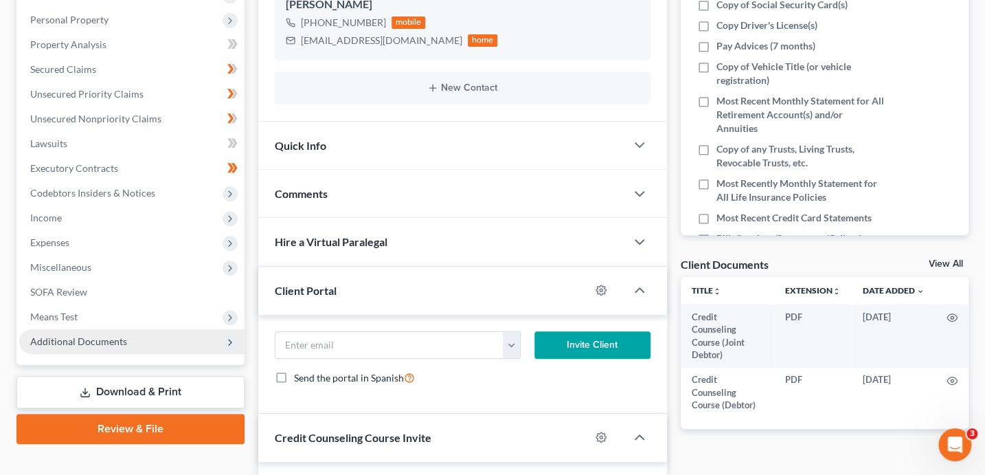
click at [91, 340] on span "Additional Documents" at bounding box center [78, 341] width 97 height 12
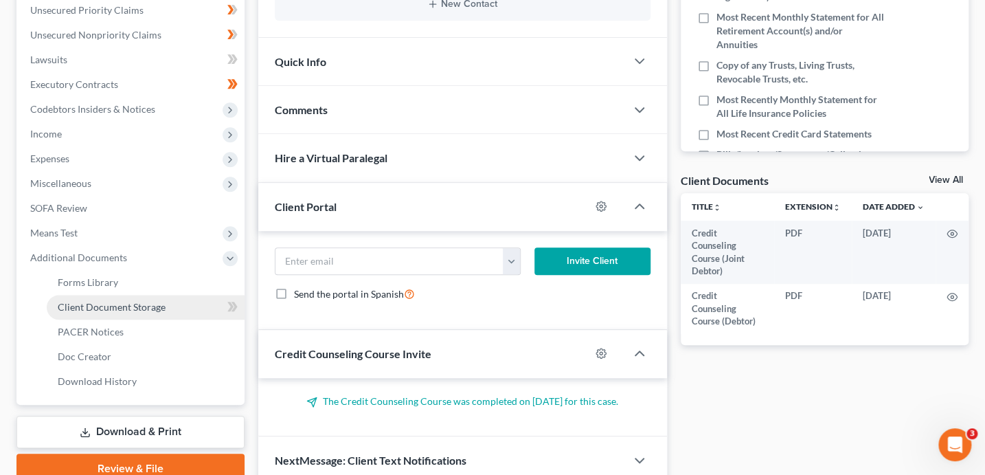
scroll to position [357, 0]
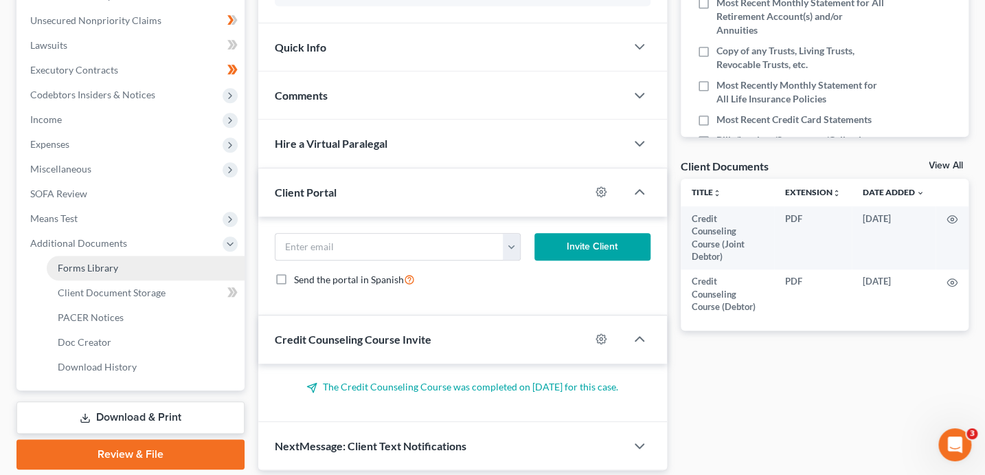
click at [107, 273] on link "Forms Library" at bounding box center [146, 268] width 198 height 25
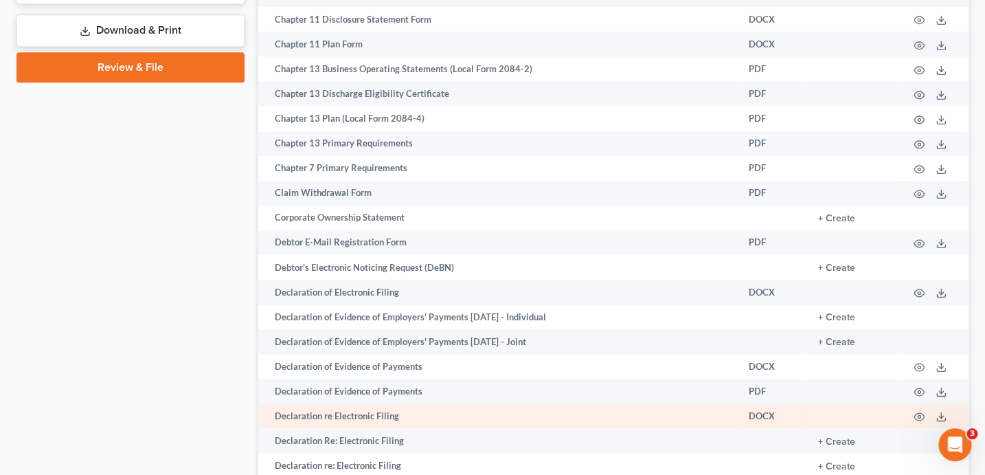
scroll to position [793, 0]
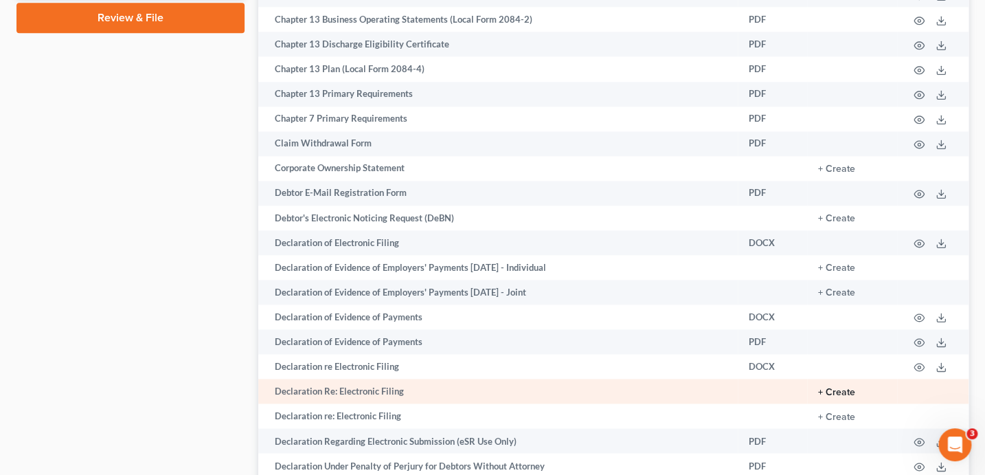
click at [835, 397] on button "+ Create" at bounding box center [836, 392] width 37 height 10
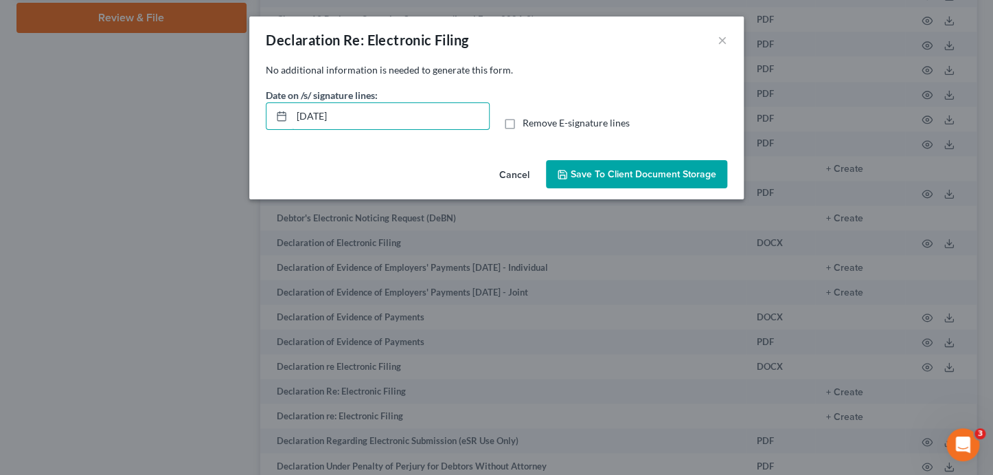
drag, startPoint x: 370, startPoint y: 112, endPoint x: 246, endPoint y: 115, distance: 123.7
click at [247, 115] on div "Declaration Re: Electronic Filing × No additional information is needed to gene…" at bounding box center [496, 237] width 993 height 475
click at [528, 116] on input "Remove E-signature lines" at bounding box center [532, 120] width 9 height 9
checkbox input "true"
click at [692, 172] on span "Save to Client Document Storage" at bounding box center [644, 174] width 146 height 12
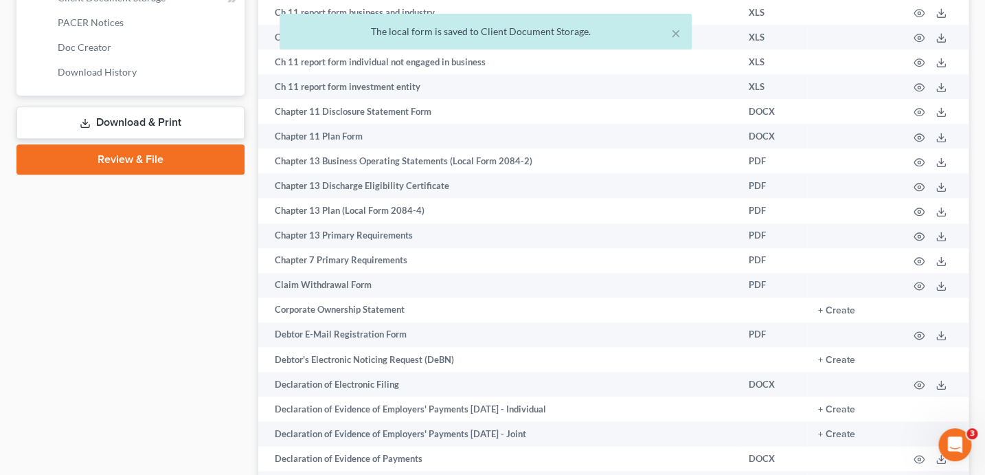
click at [170, 124] on link "Download & Print" at bounding box center [130, 122] width 228 height 32
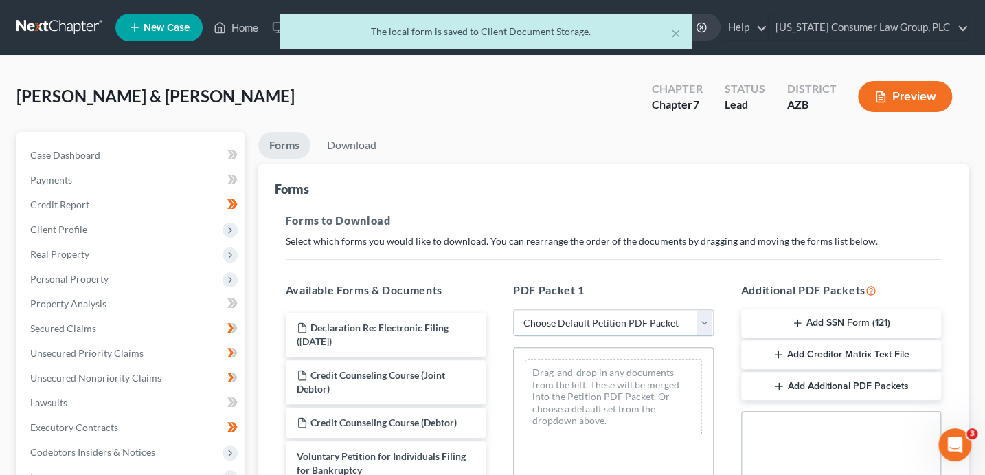
click at [625, 323] on select "Choose Default Petition PDF Packet Complete Bankruptcy Petition (all forms and …" at bounding box center [613, 322] width 201 height 27
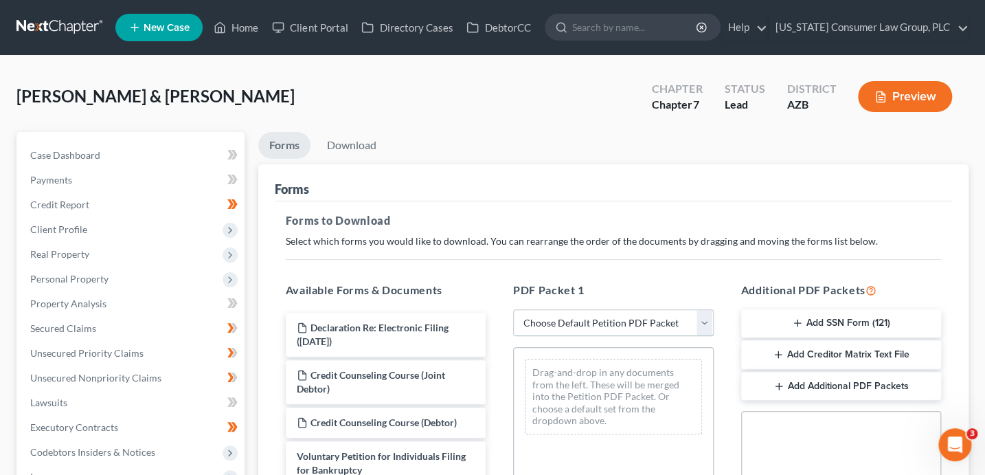
select select "1"
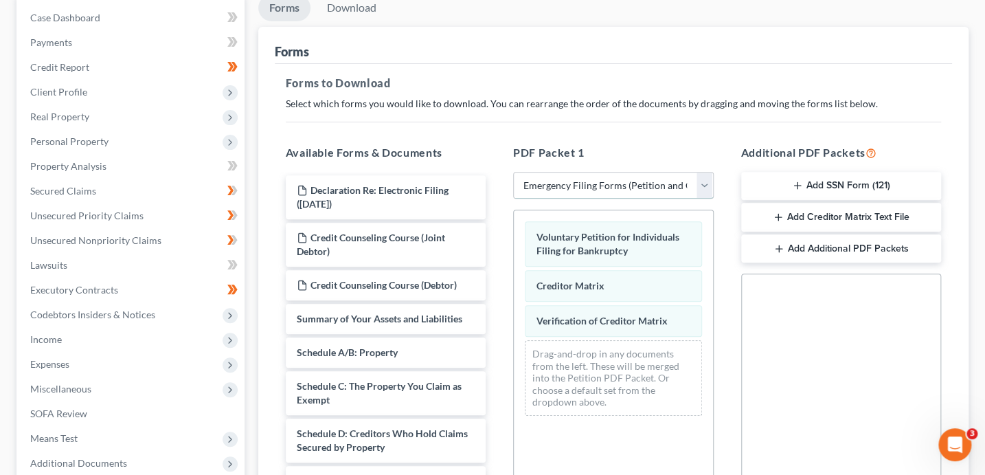
scroll to position [172, 0]
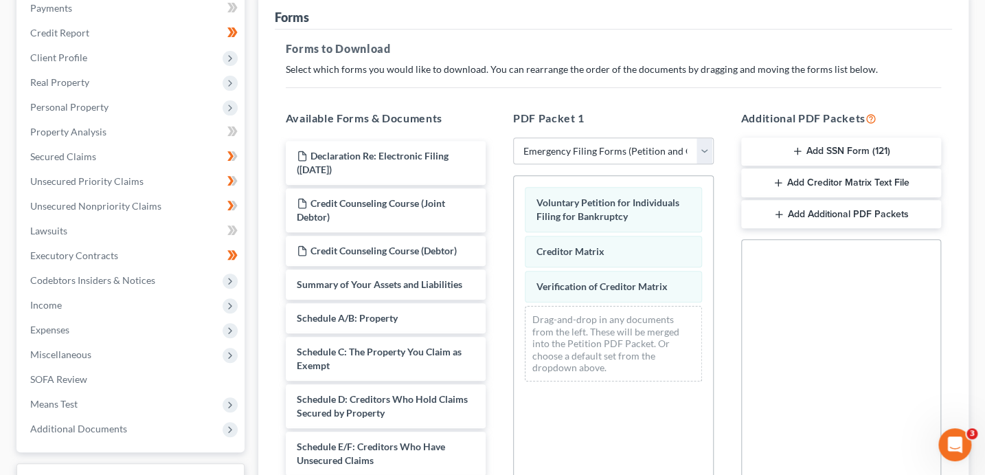
click at [765, 221] on button "Add Additional PDF Packets" at bounding box center [841, 214] width 201 height 29
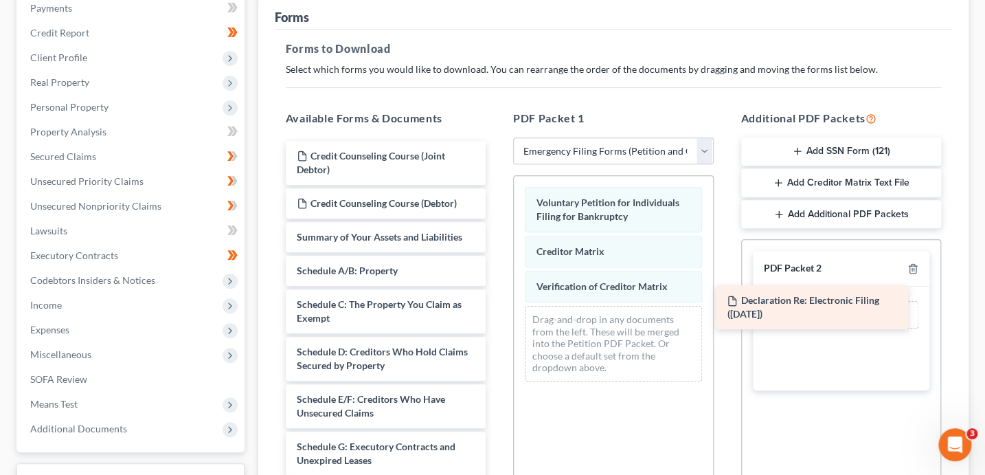
drag, startPoint x: 375, startPoint y: 169, endPoint x: 806, endPoint y: 315, distance: 454.7
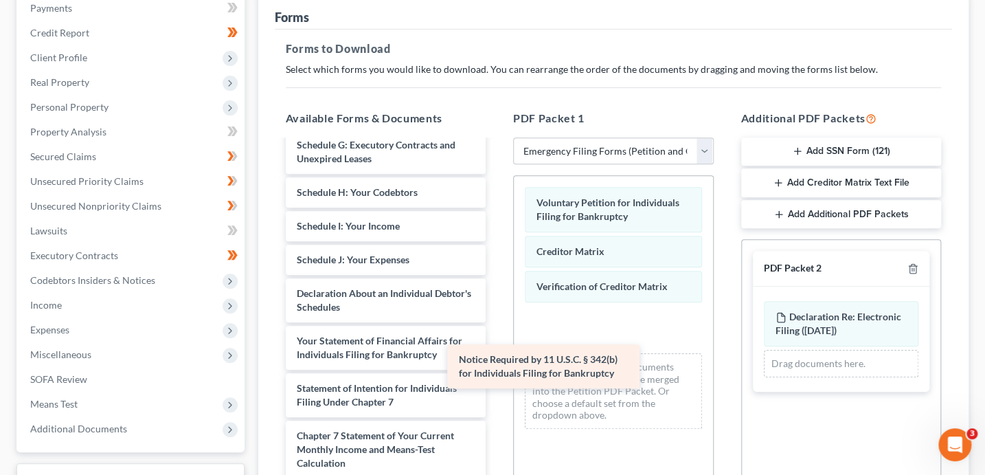
scroll to position [301, 0]
drag, startPoint x: 403, startPoint y: 458, endPoint x: 615, endPoint y: 357, distance: 234.7
click at [497, 357] on div "Notice Required by 11 U.S.C. § 342(b) for Individuals Filing for Bankruptcy Cre…" at bounding box center [386, 176] width 223 height 672
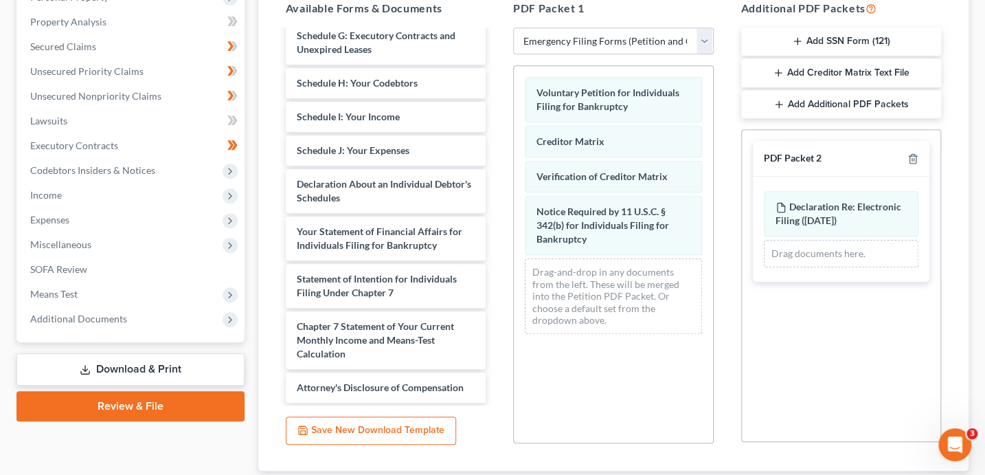
scroll to position [372, 0]
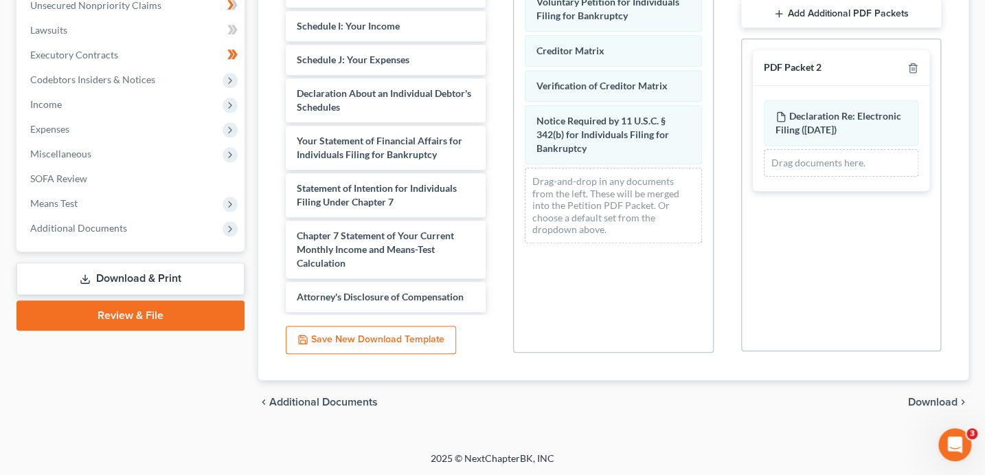
click at [958, 409] on div "chevron_left Additional Documents Download chevron_right" at bounding box center [613, 402] width 711 height 44
click at [954, 400] on span "Download" at bounding box center [932, 401] width 49 height 11
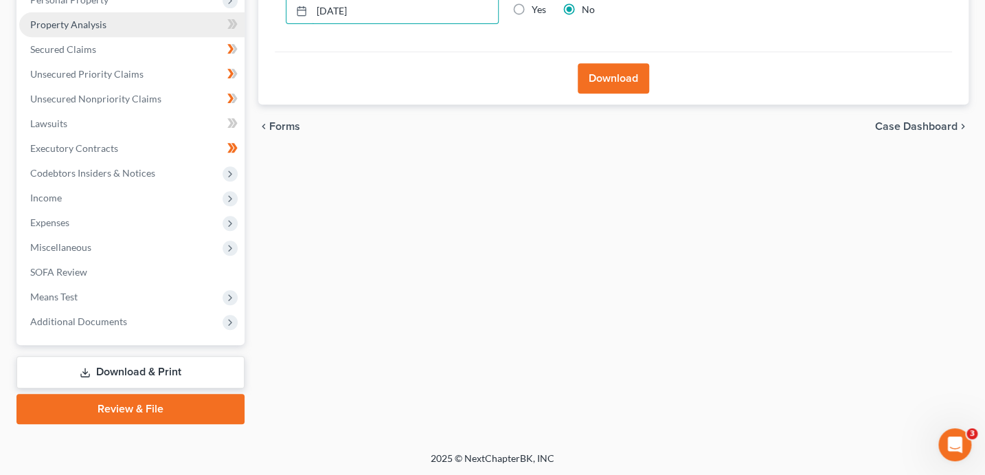
drag, startPoint x: 372, startPoint y: 16, endPoint x: 218, endPoint y: 12, distance: 153.9
click at [218, 12] on div "Petition Navigation Case Dashboard Payments Invoices Payments Payments Credit R…" at bounding box center [493, 138] width 966 height 571
click at [537, 3] on input "Yes" at bounding box center [541, 7] width 9 height 9
radio input "true"
radio input "false"
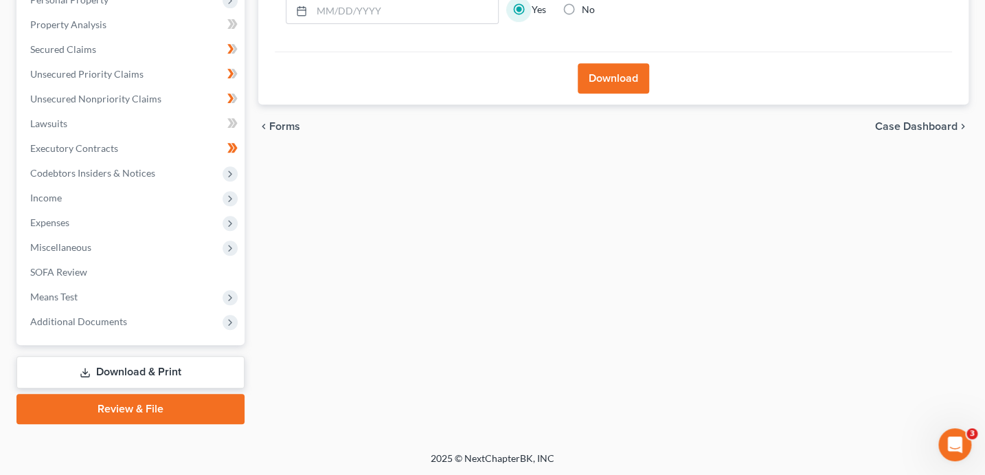
click at [591, 89] on button "Download" at bounding box center [613, 78] width 71 height 30
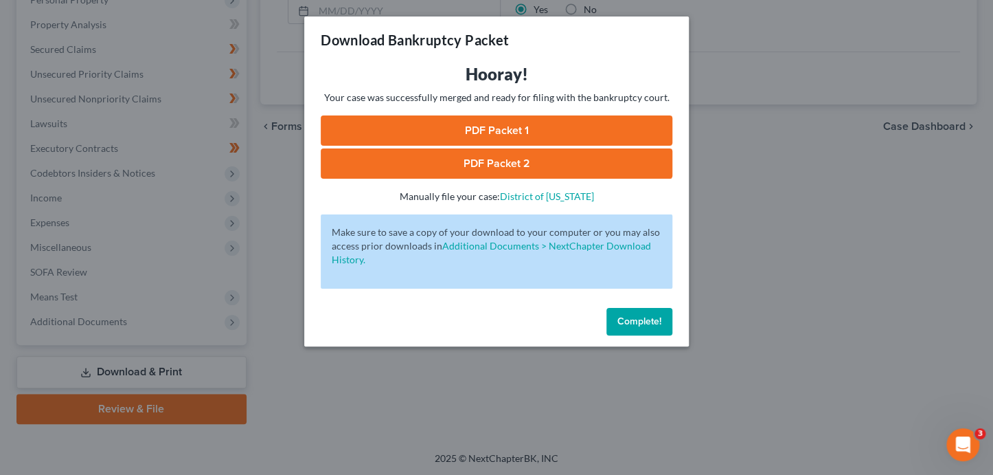
click at [508, 135] on link "PDF Packet 1" at bounding box center [497, 130] width 352 height 30
click at [547, 172] on link "PDF Packet 2" at bounding box center [497, 163] width 352 height 30
click at [644, 324] on span "Complete!" at bounding box center [640, 321] width 44 height 12
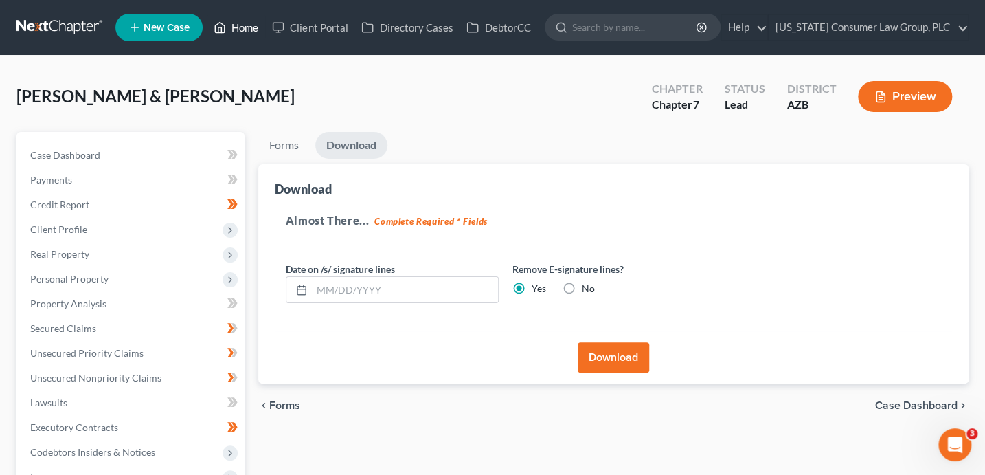
click at [234, 19] on link "Home" at bounding box center [236, 27] width 58 height 25
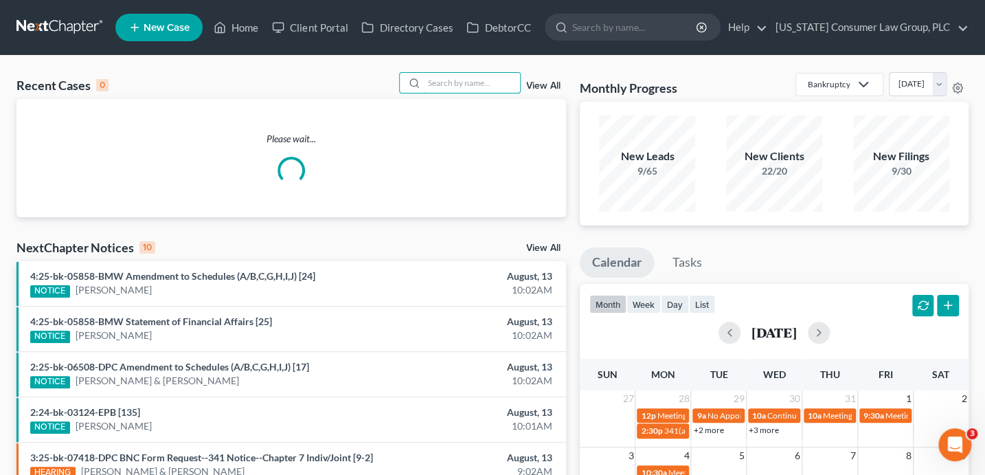
drag, startPoint x: 462, startPoint y: 82, endPoint x: 456, endPoint y: 52, distance: 30.7
click at [462, 78] on input "search" at bounding box center [472, 83] width 96 height 20
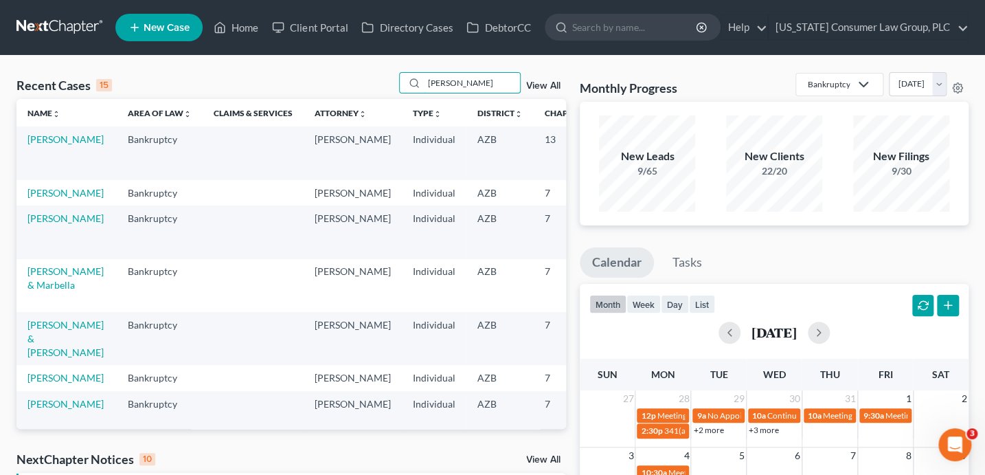
type input "mosser"
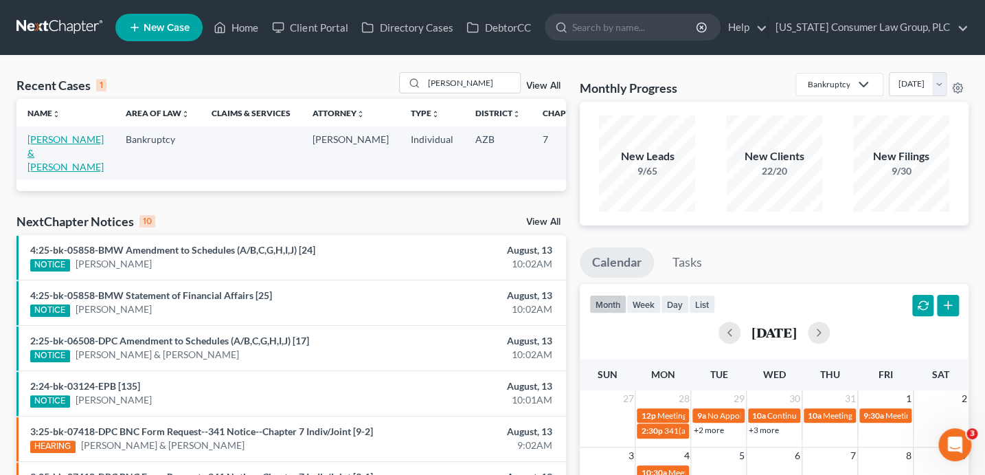
click at [37, 152] on link "Mosser, Eric & Lerin" at bounding box center [65, 152] width 76 height 39
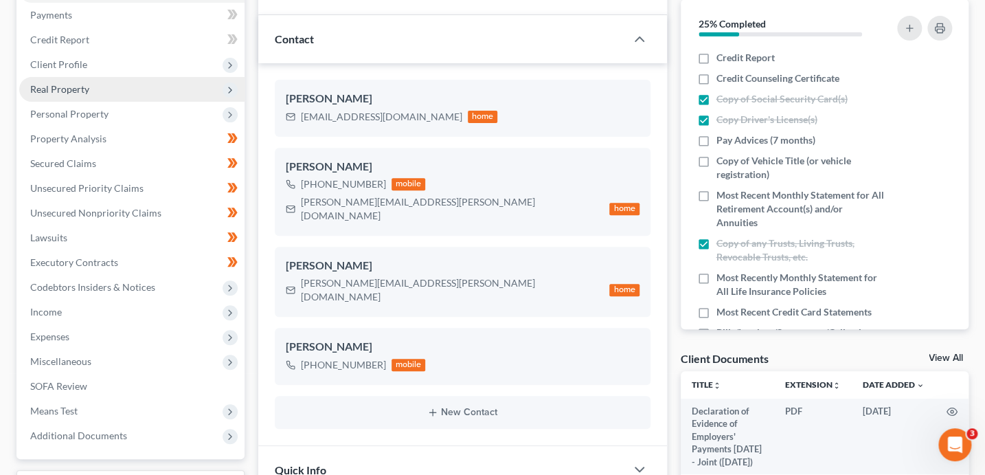
scroll to position [182, 0]
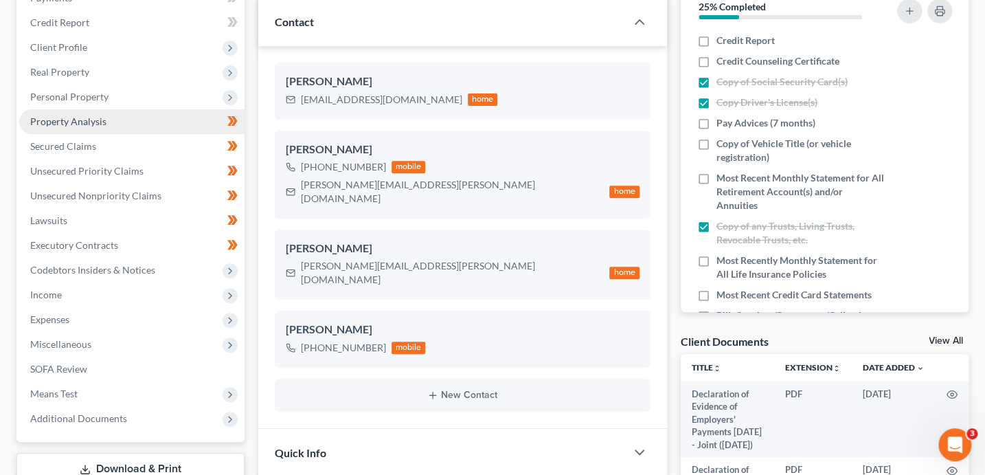
click at [96, 114] on link "Property Analysis" at bounding box center [131, 121] width 225 height 25
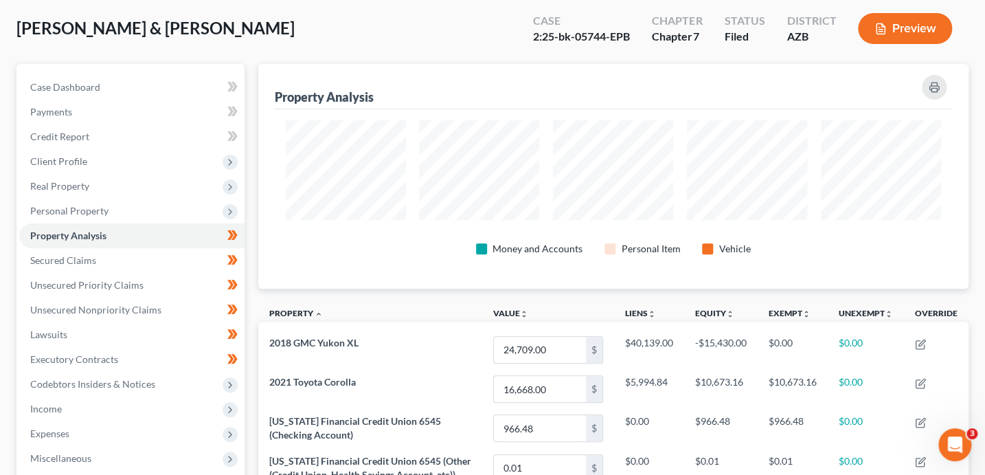
scroll to position [197, 0]
